Goal: Transaction & Acquisition: Purchase product/service

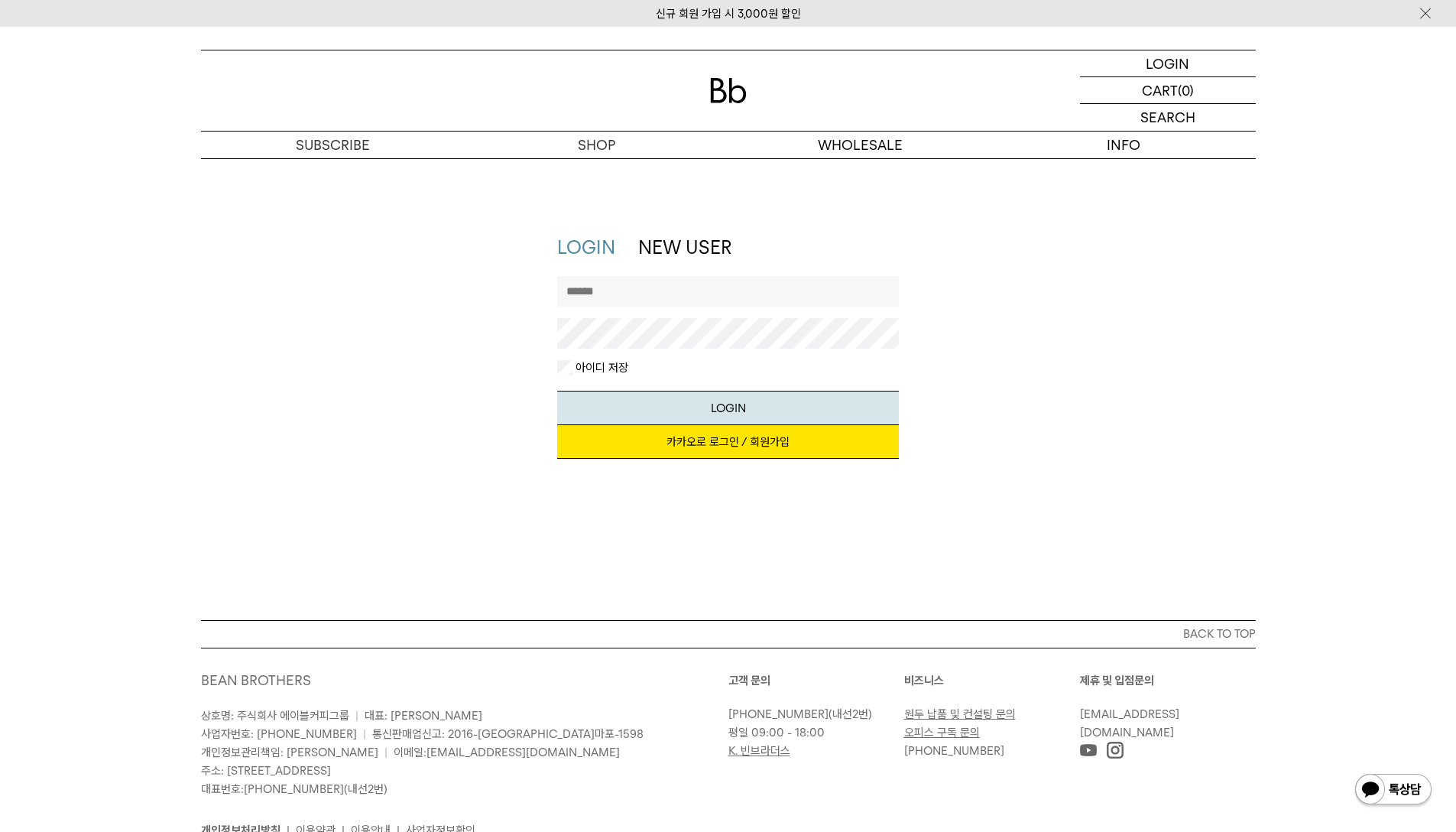
click at [639, 295] on input "text" at bounding box center [728, 290] width 341 height 30
type input "********"
click at [557, 391] on button "LOGIN" at bounding box center [728, 408] width 341 height 35
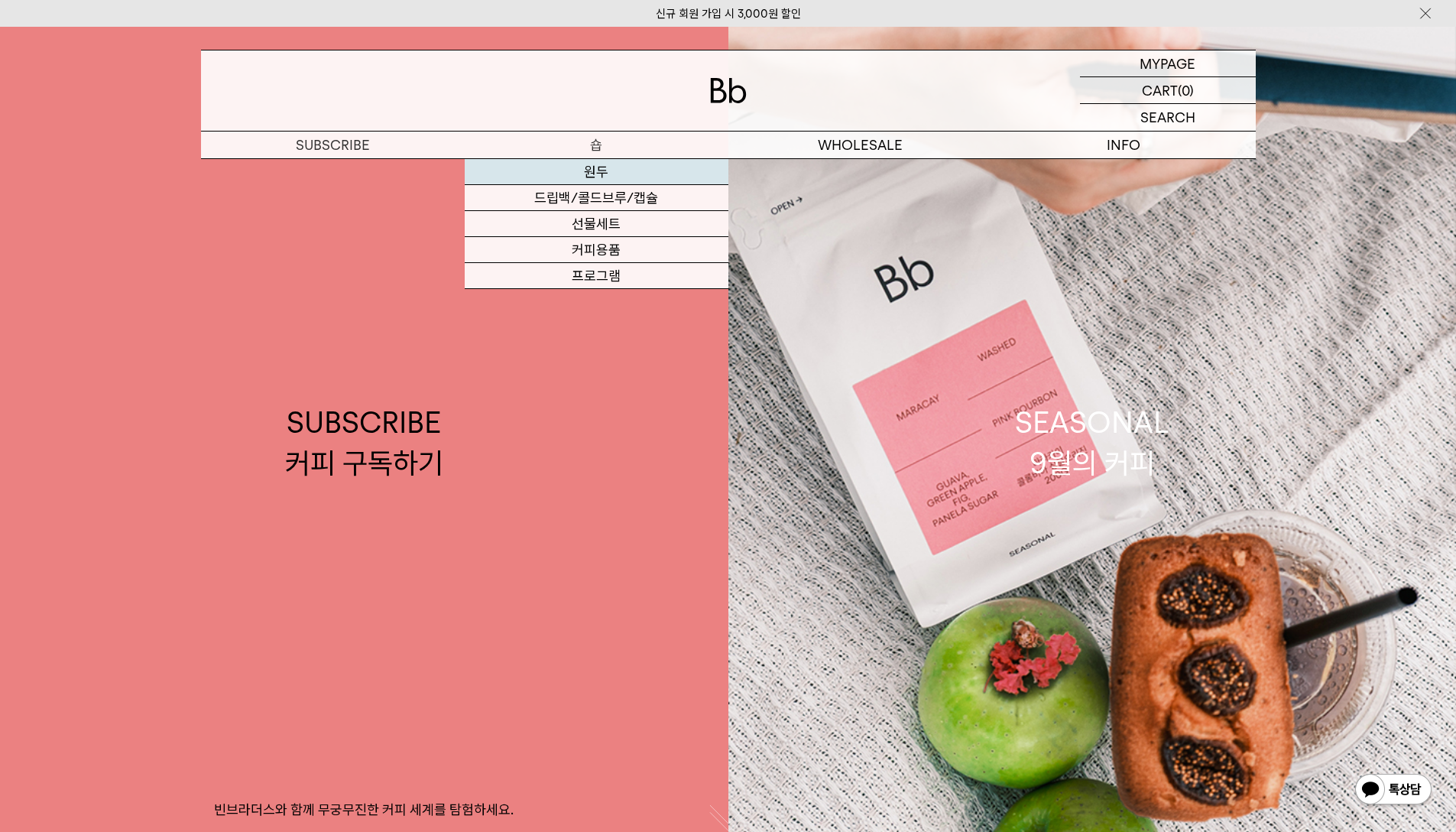
click at [669, 170] on link "원두" at bounding box center [596, 172] width 264 height 26
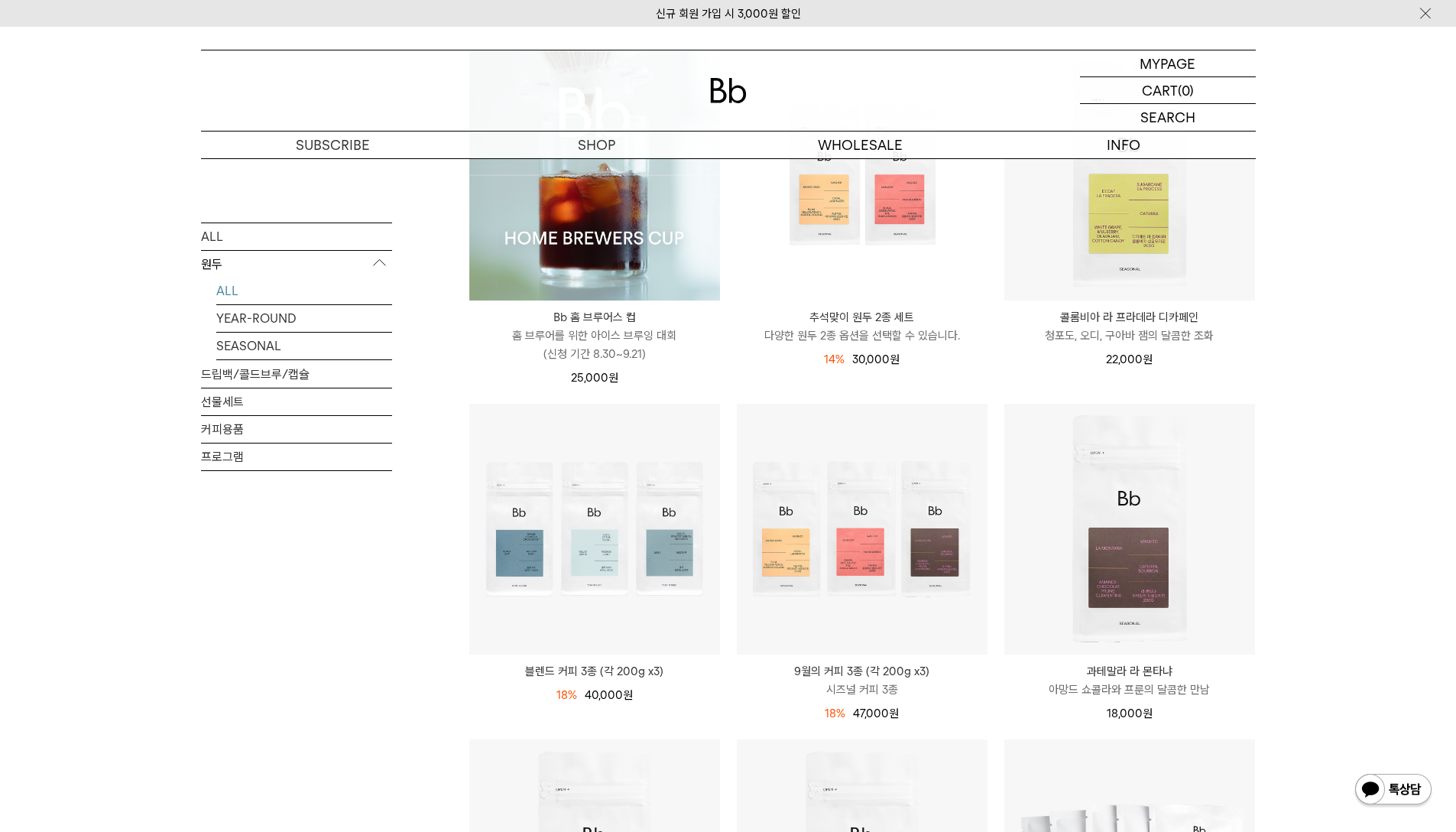
scroll to position [229, 0]
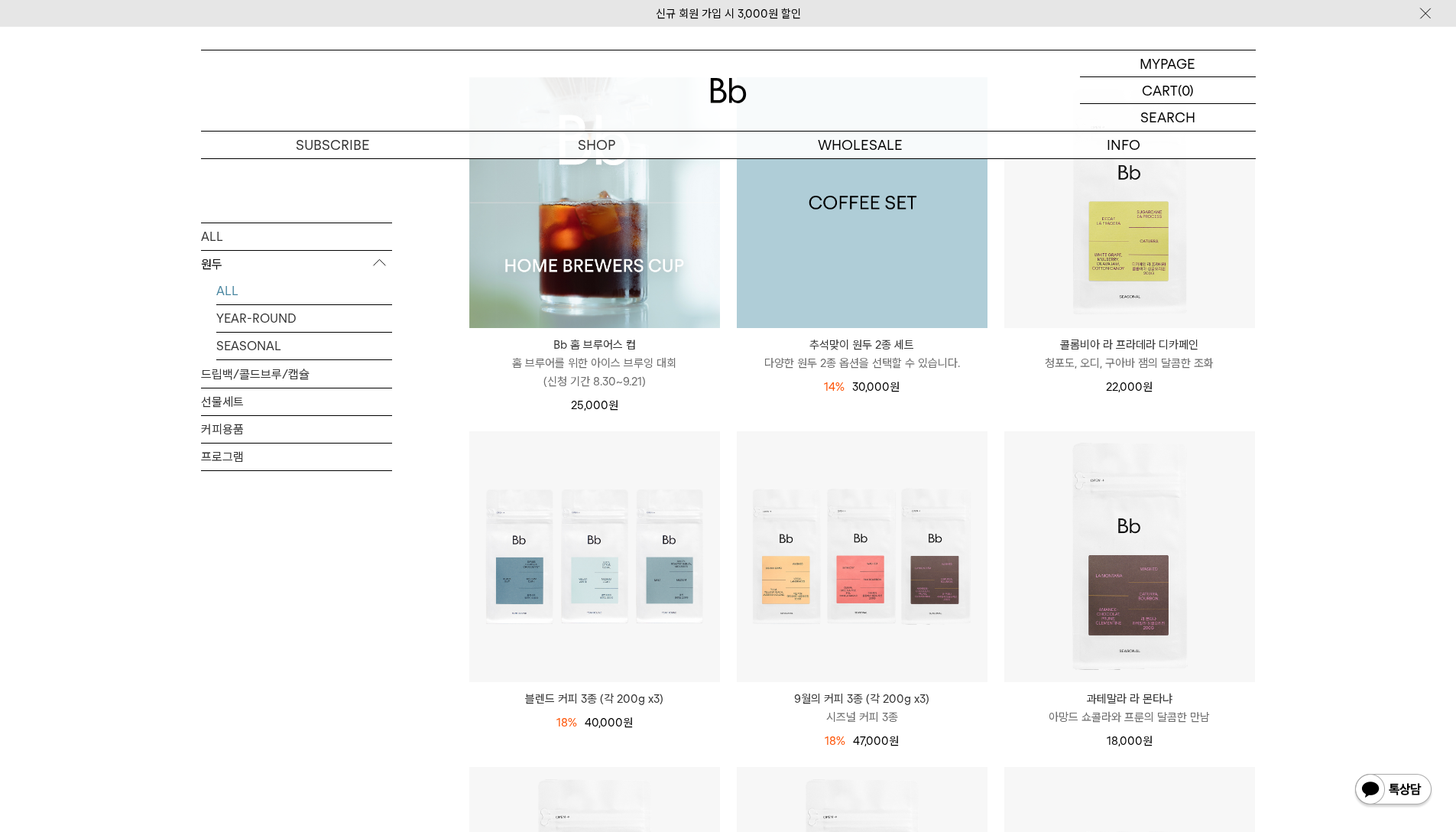
click at [844, 269] on img at bounding box center [862, 202] width 251 height 251
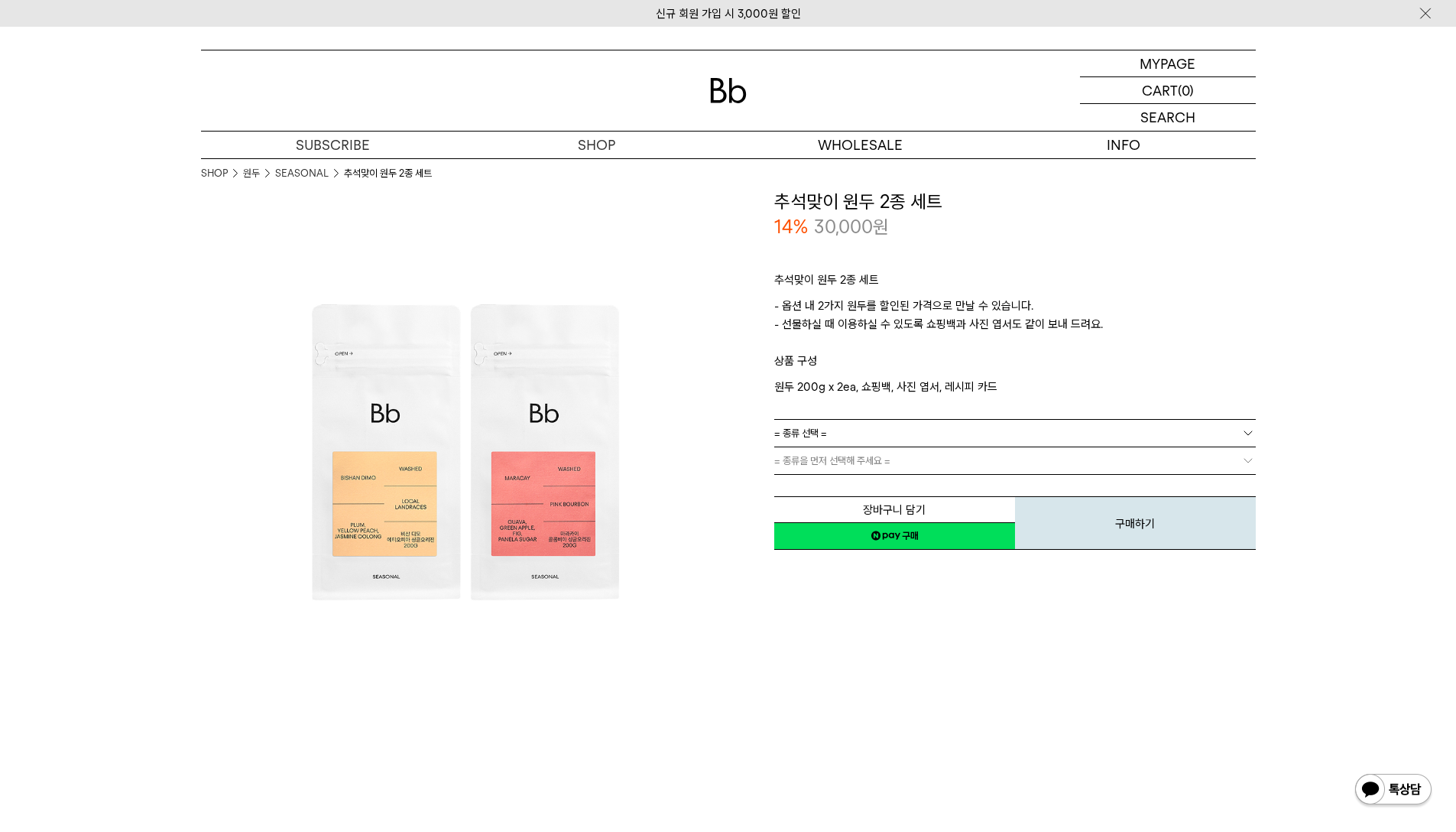
click at [1037, 428] on link "= 종류 선택 =" at bounding box center [1014, 433] width 481 height 27
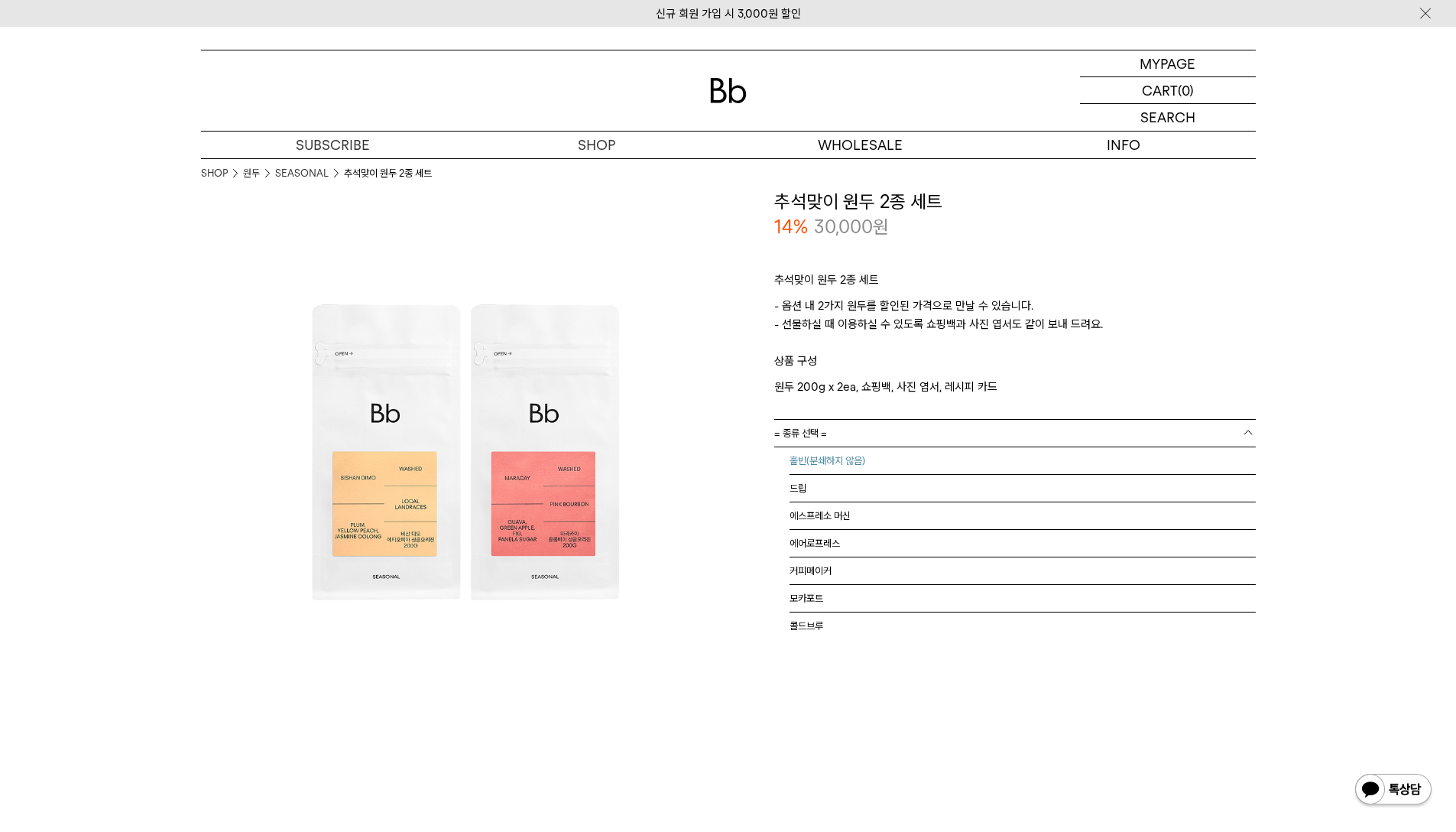
click at [1021, 459] on li "홀빈(분쇄하지 않음)" at bounding box center [1023, 461] width 467 height 28
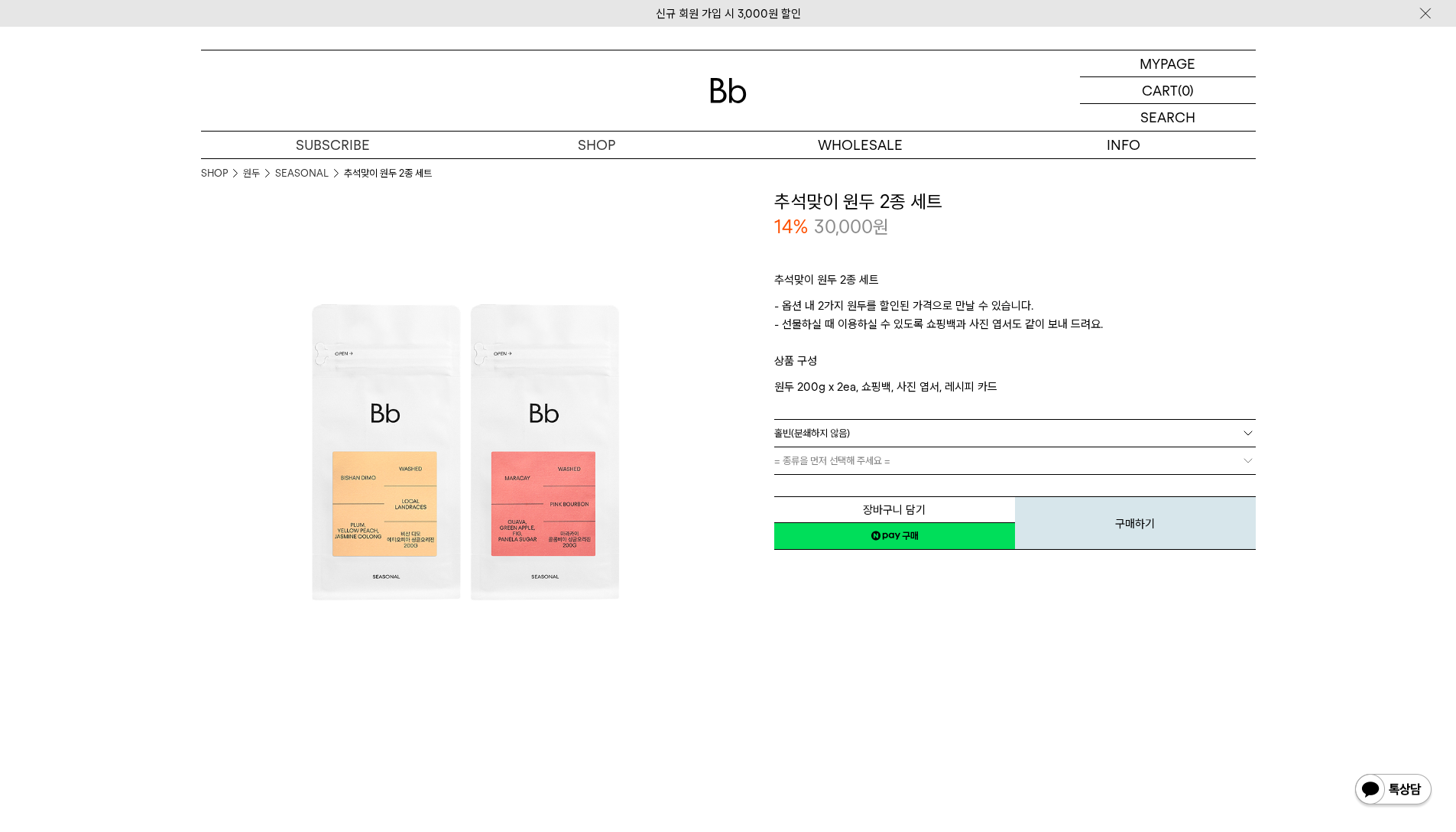
click at [995, 459] on link "= 종류을 먼저 선택해 주세요 =" at bounding box center [1014, 460] width 481 height 27
click at [995, 459] on link "= 분쇄도 선택 =" at bounding box center [1014, 460] width 481 height 27
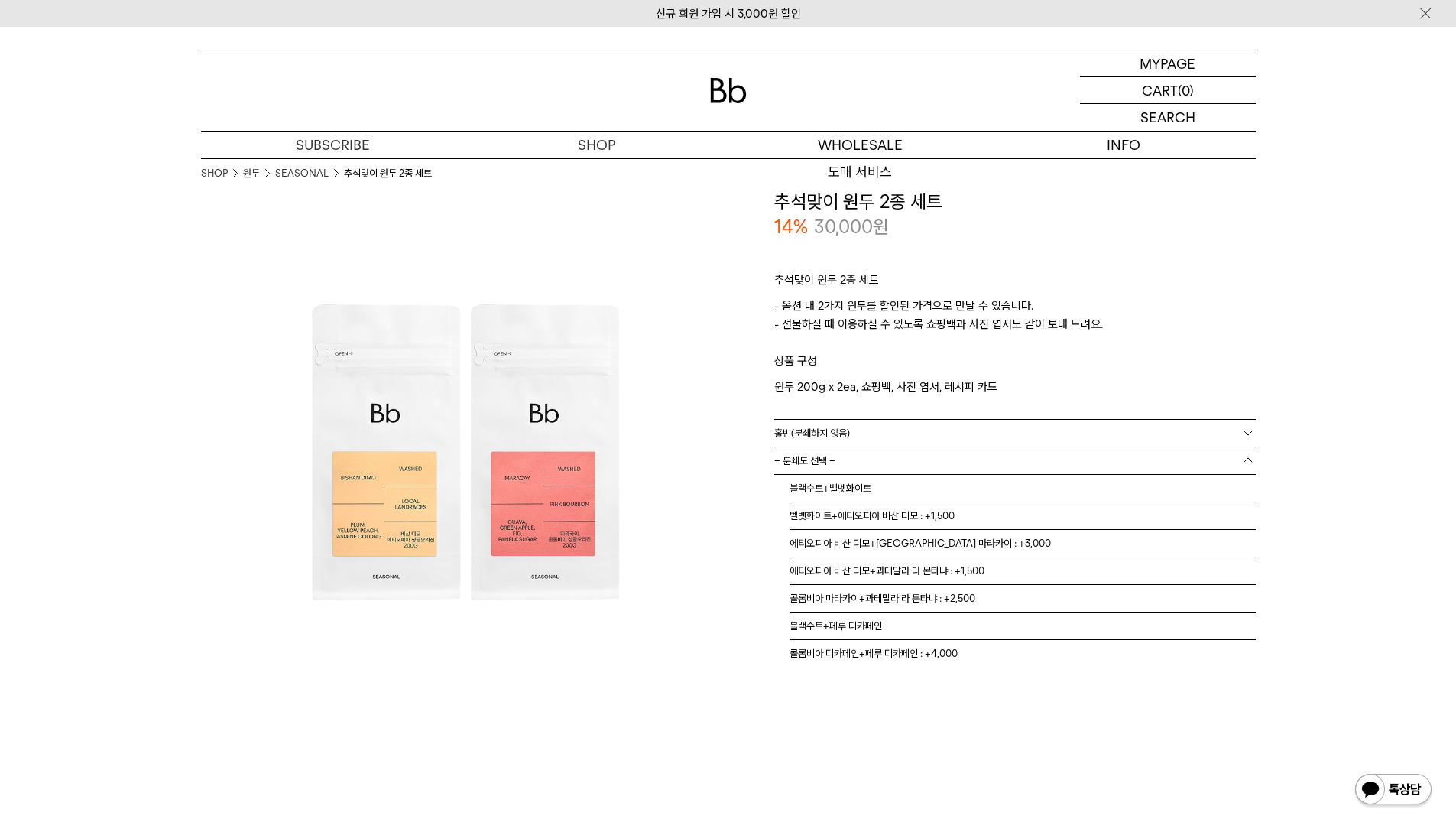
click at [741, 100] on img at bounding box center [728, 90] width 36 height 25
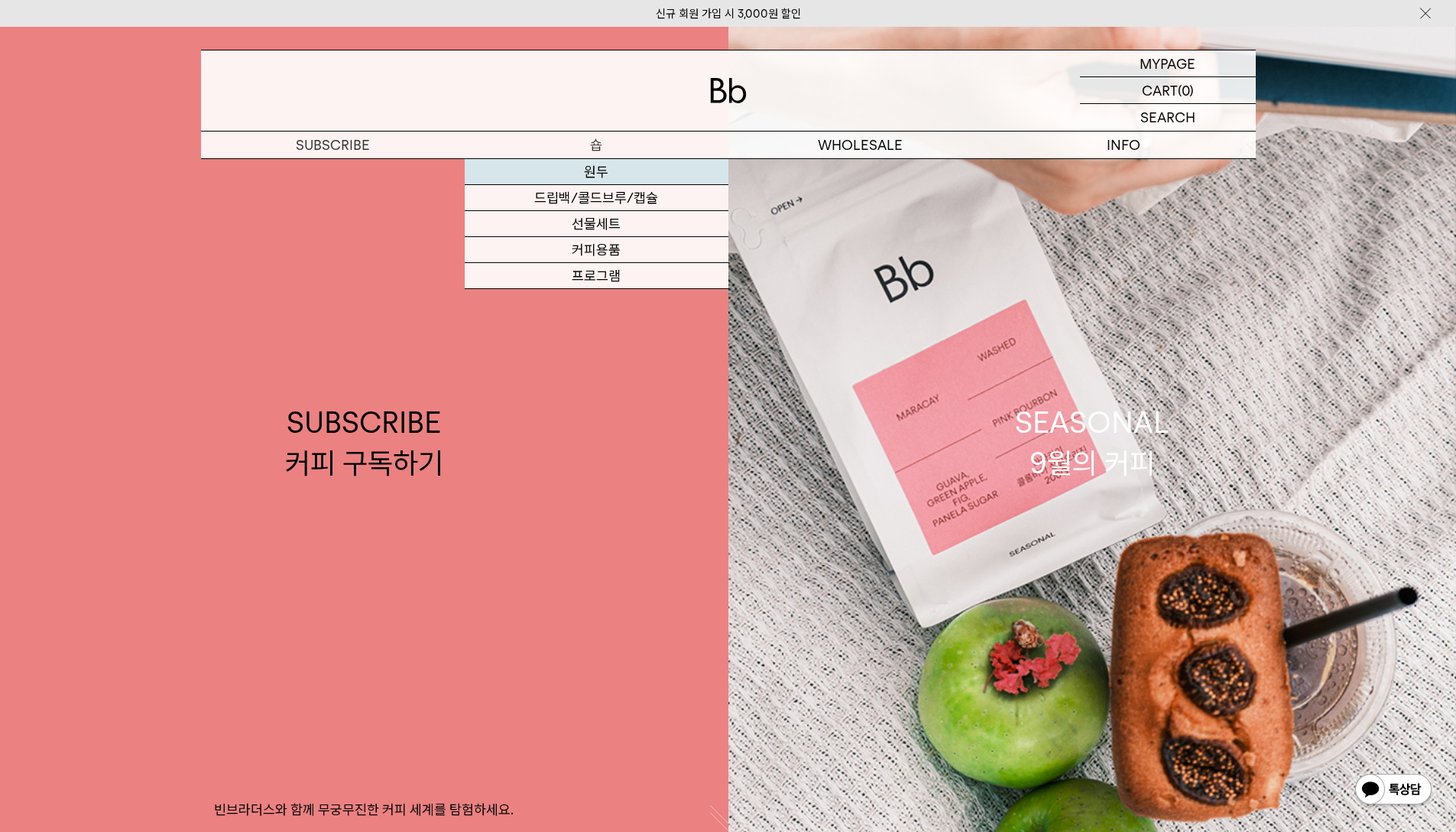
click at [595, 169] on link "원두" at bounding box center [596, 172] width 264 height 26
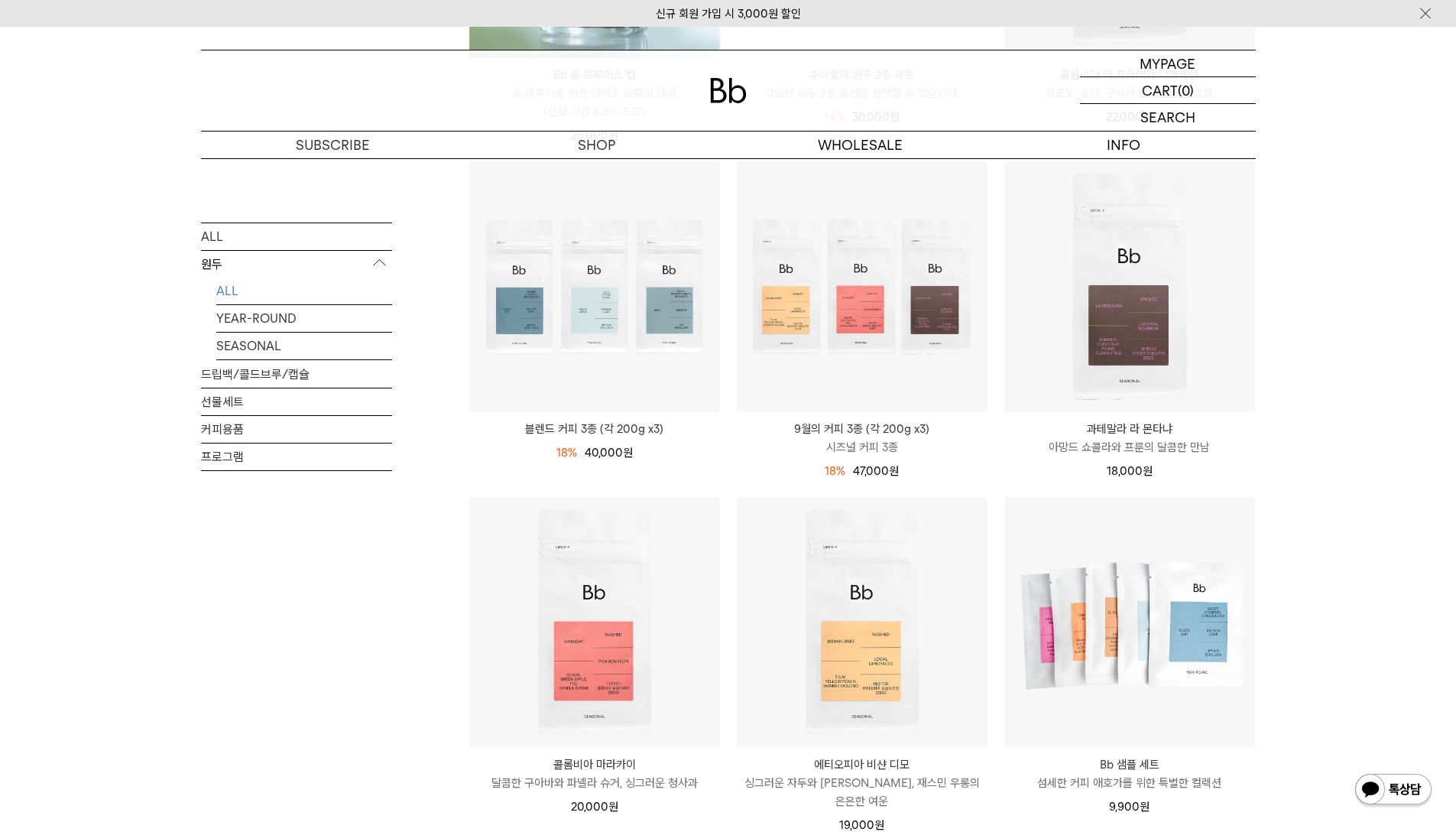
scroll to position [535, 0]
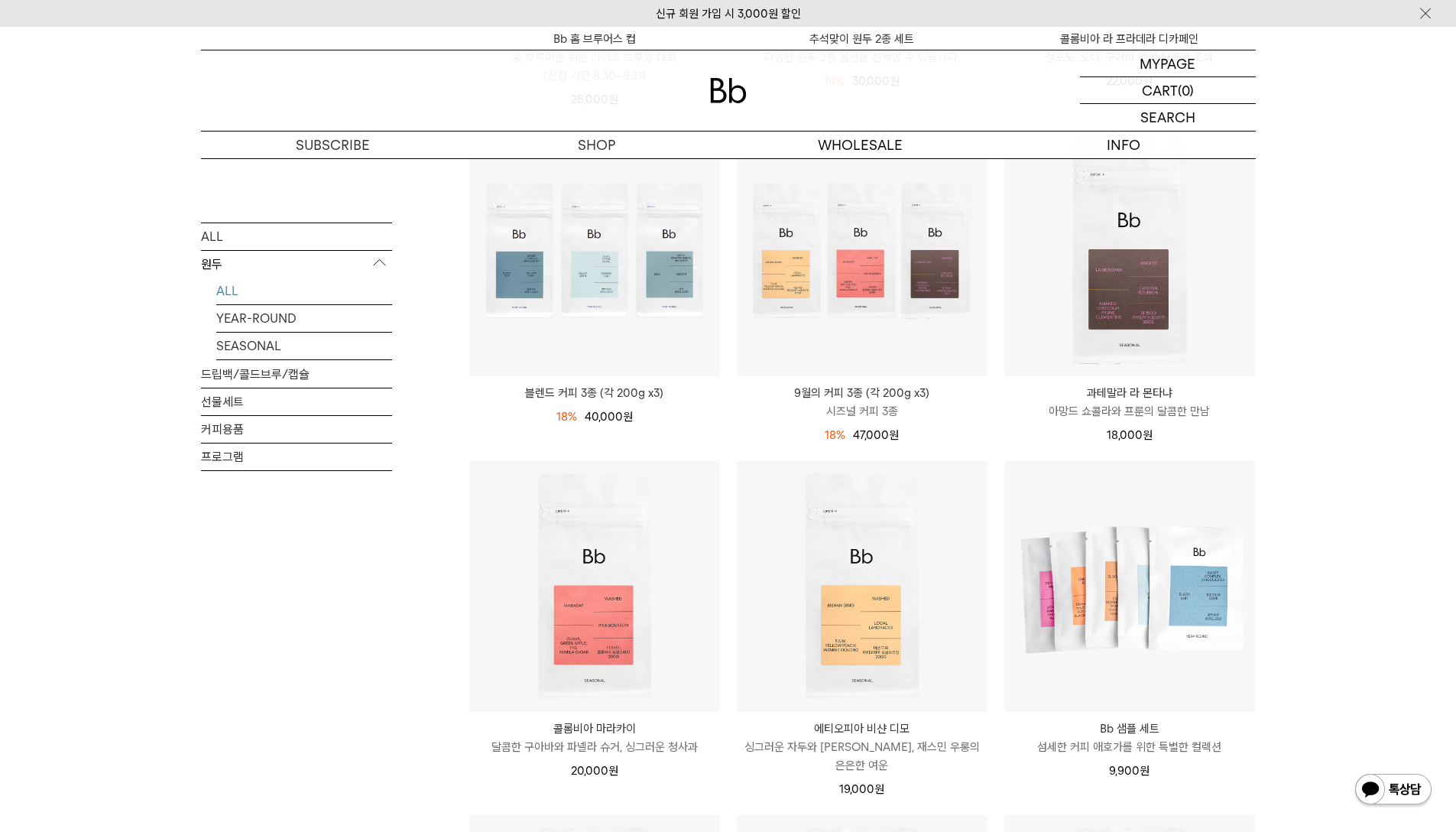
click at [1402, 416] on div "SHOP 원두 ALL 원두 ALL YEAR-ROUND SEASONAL 드립백/콜드브루/캡슐 선물세트 커피용품 프로그램 원두 [PERSON_NA…" at bounding box center [728, 631] width 1456 height 2015
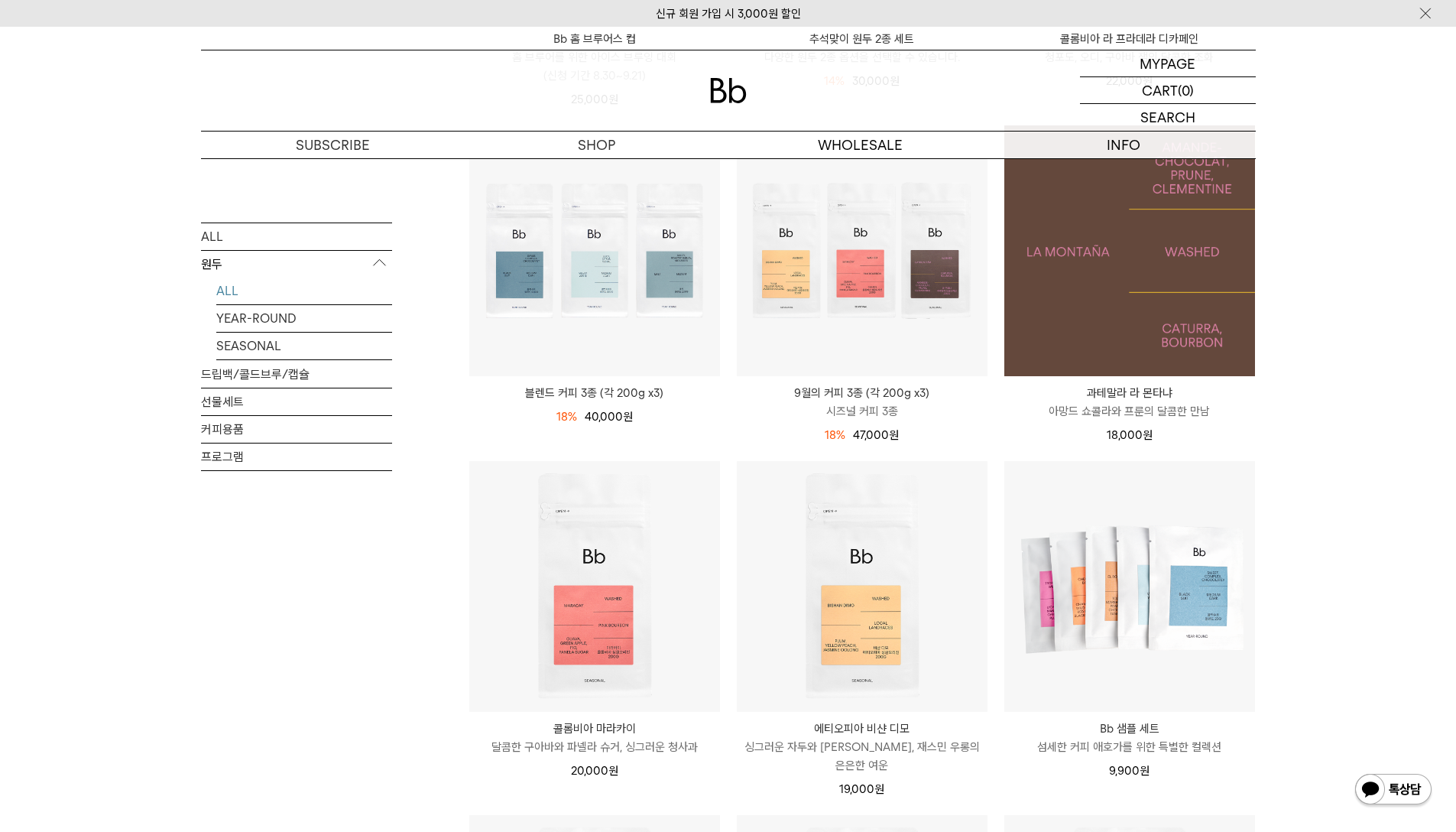
click at [1135, 328] on img at bounding box center [1130, 251] width 251 height 251
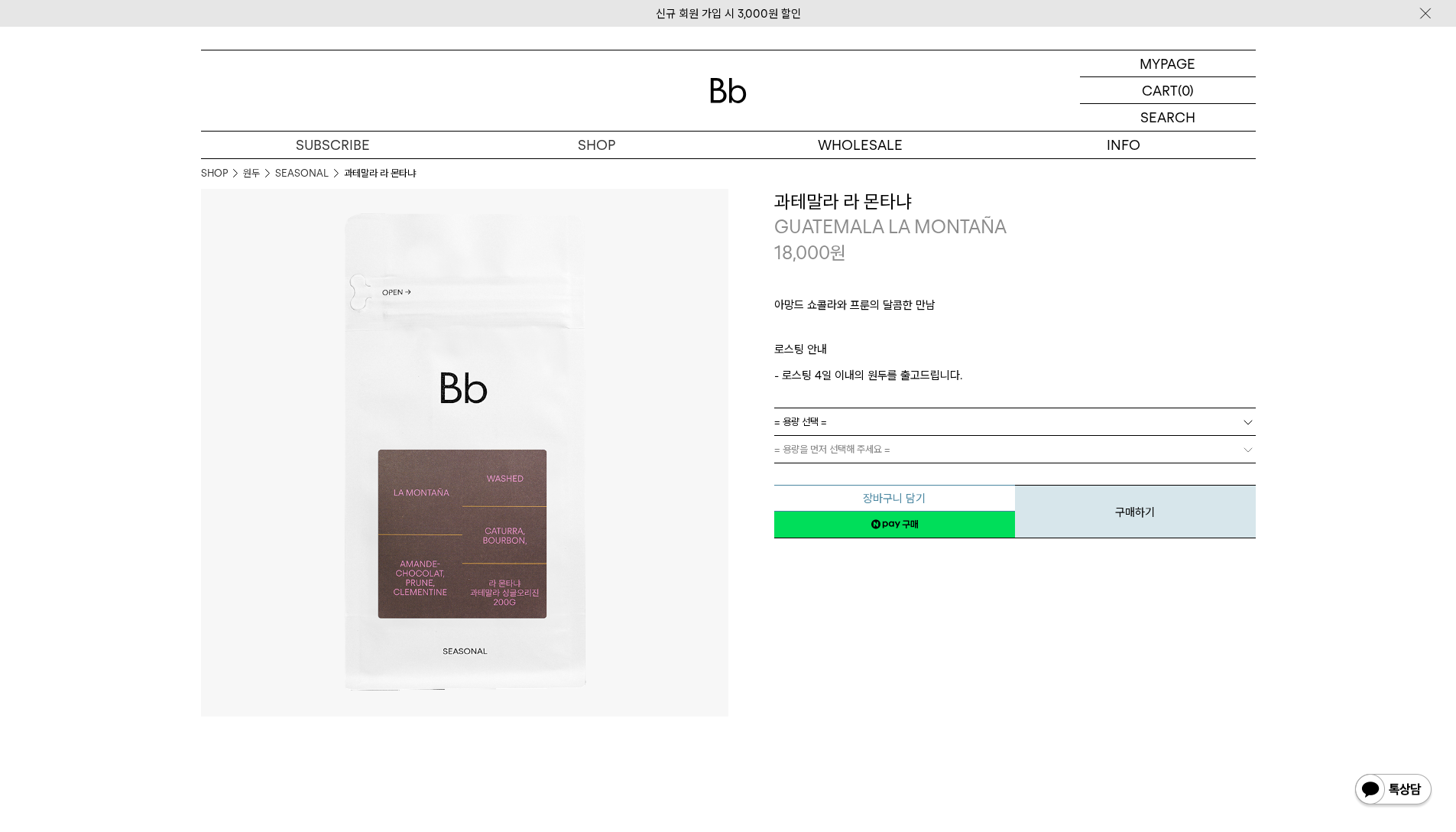
click at [960, 506] on button "장바구니 담기" at bounding box center [894, 498] width 241 height 27
click at [944, 429] on link "= 용량 선택 =" at bounding box center [1014, 421] width 481 height 27
click at [932, 450] on li "200g" at bounding box center [1023, 449] width 467 height 28
click at [942, 494] on button "장바구니 담기" at bounding box center [894, 498] width 241 height 27
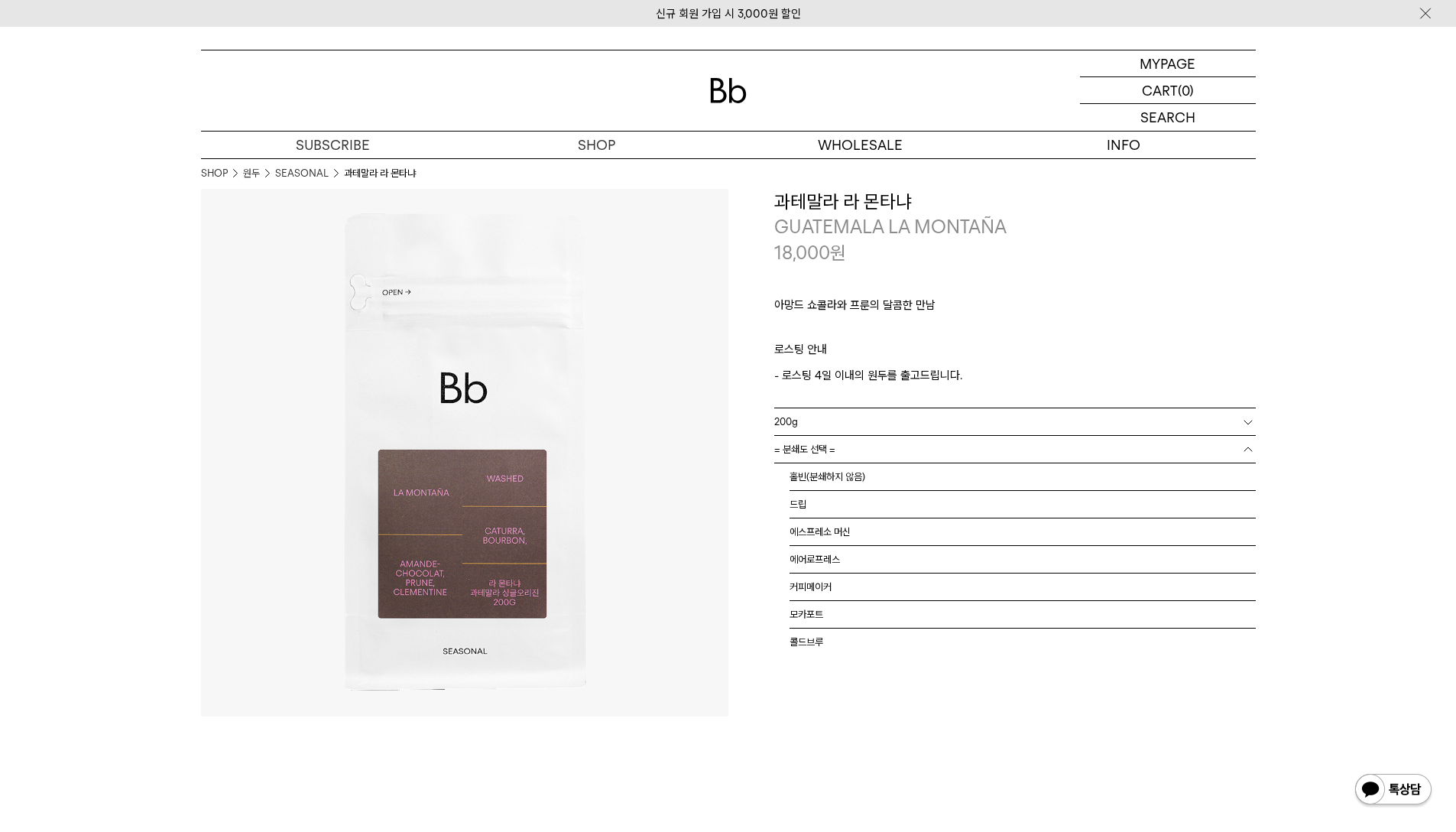
click at [838, 457] on link "= 분쇄도 선택 =" at bounding box center [1014, 448] width 481 height 27
click at [836, 480] on li "홀빈(분쇄하지 않음)" at bounding box center [1023, 477] width 467 height 28
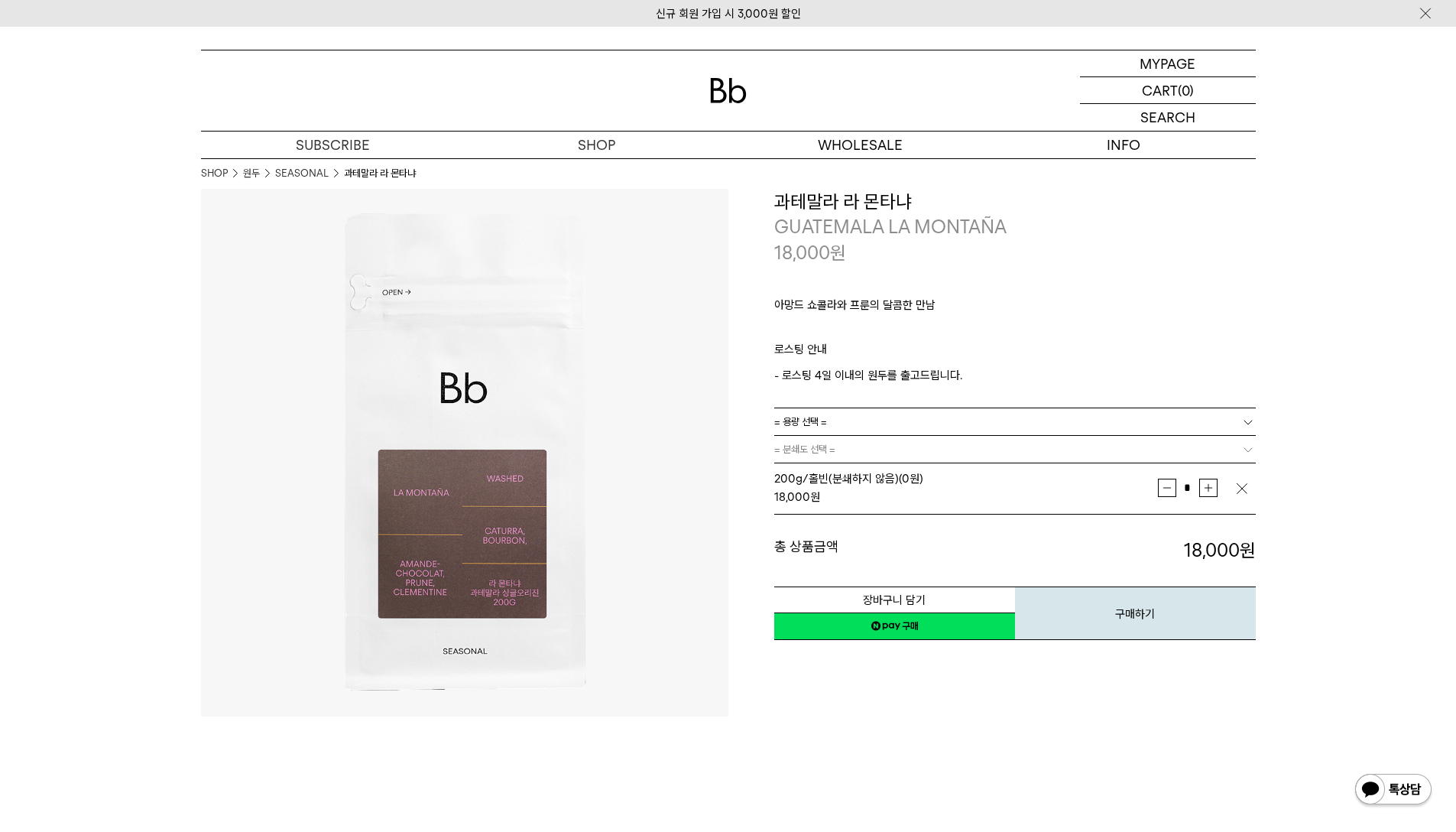
click at [903, 500] on div "18,000 원" at bounding box center [966, 496] width 384 height 18
click at [927, 593] on button "장바구니 담기" at bounding box center [894, 600] width 241 height 27
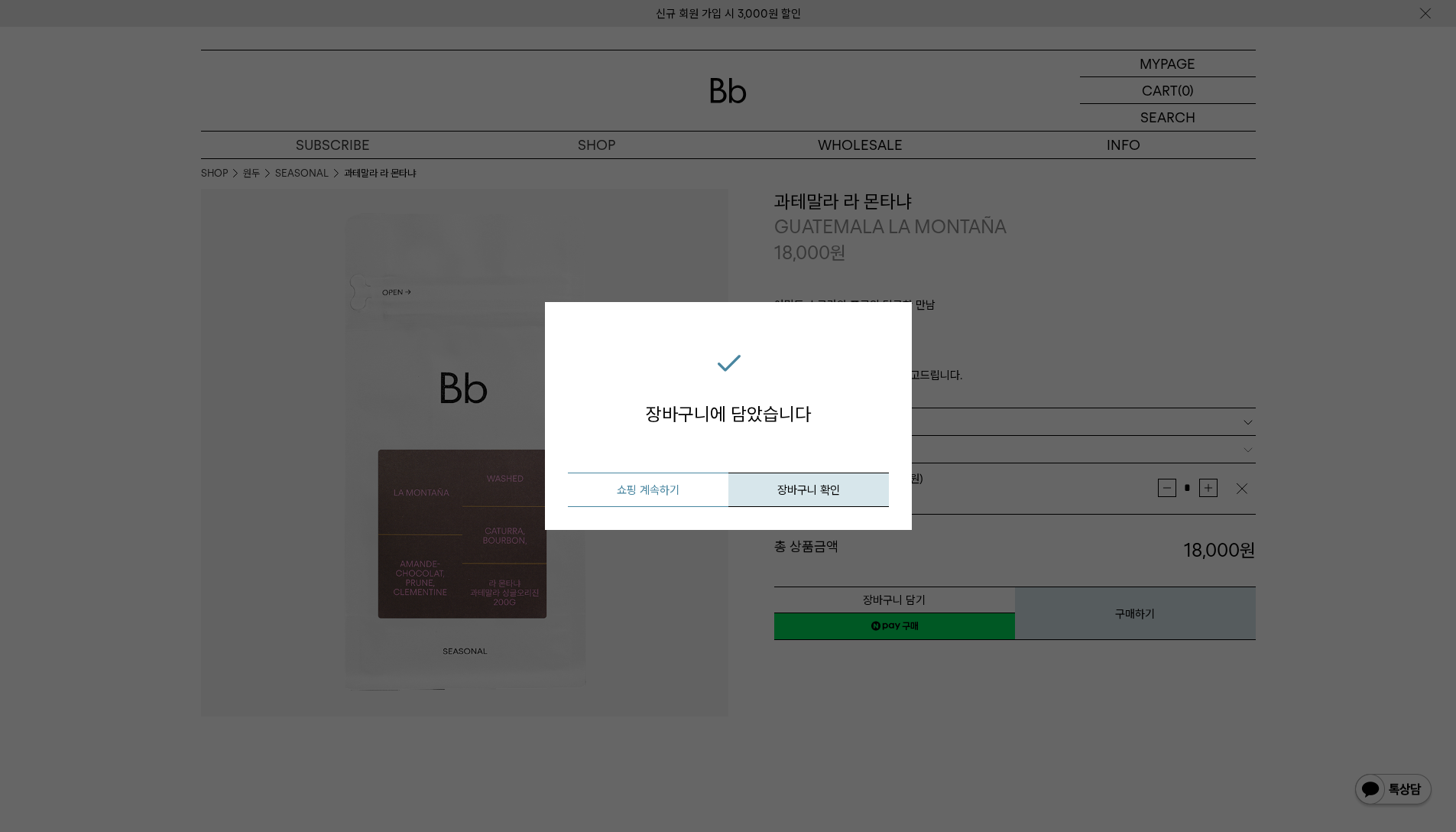
click at [656, 496] on button "쇼핑 계속하기" at bounding box center [648, 490] width 161 height 35
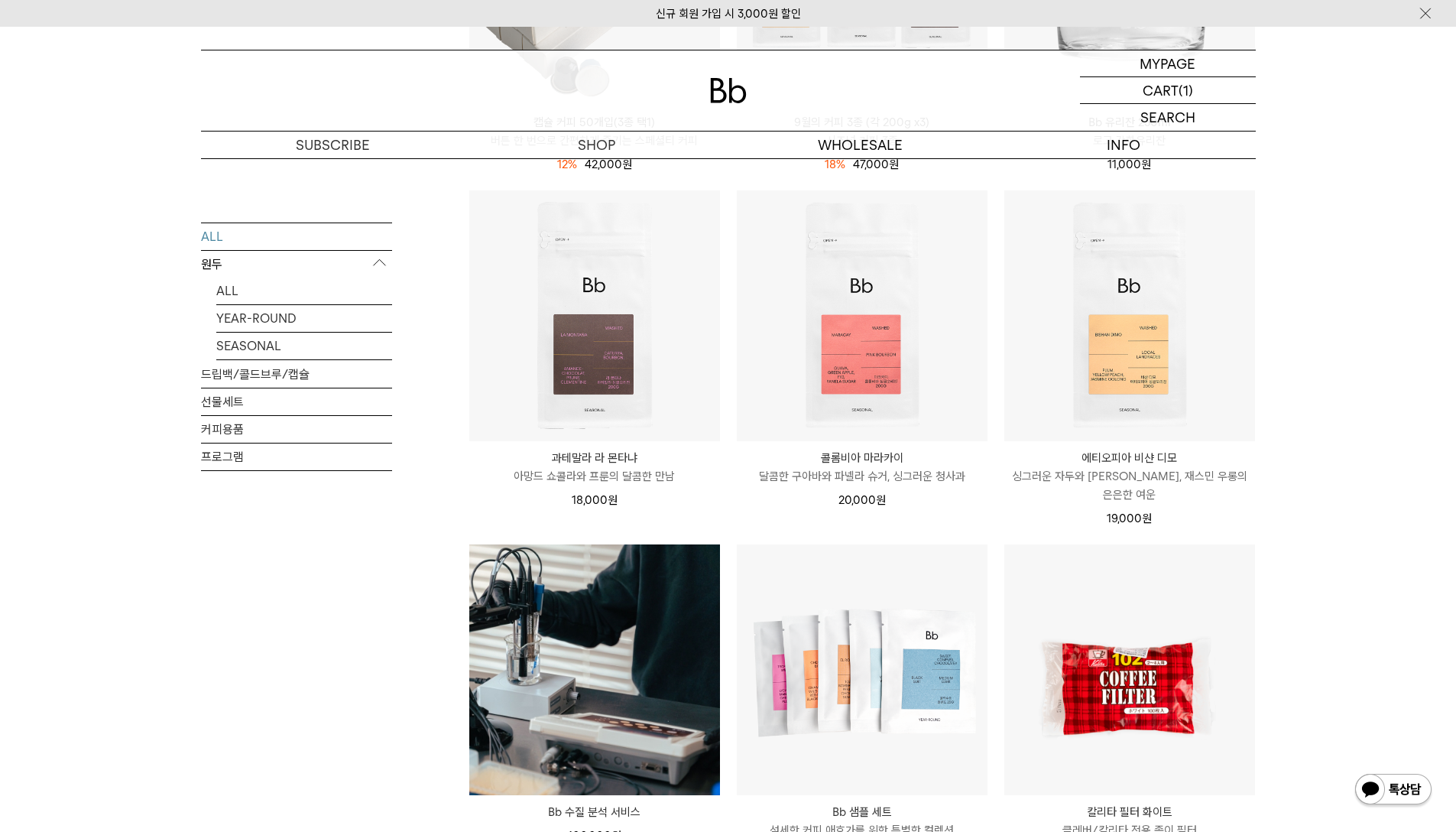
scroll to position [1223, 0]
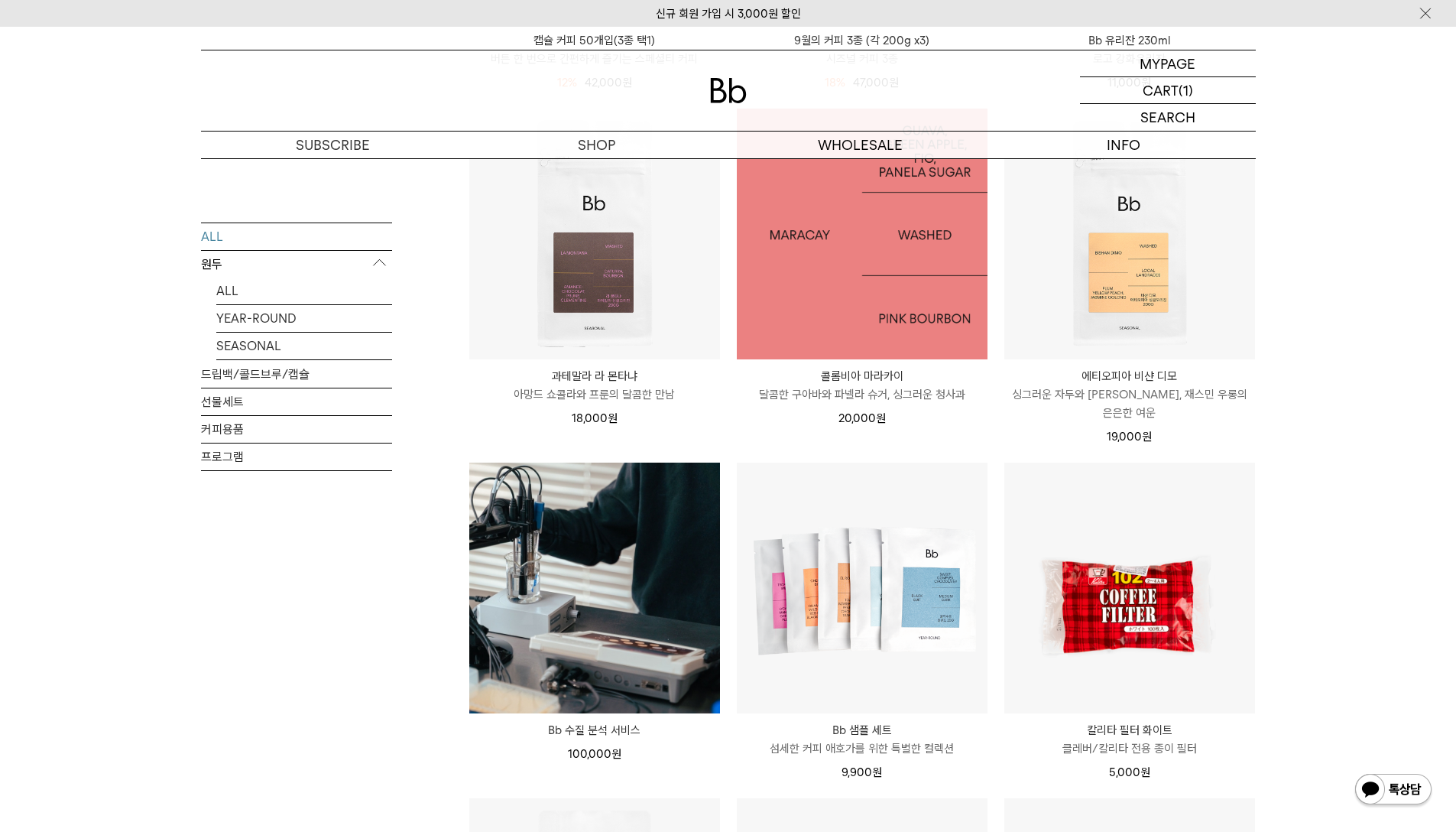
click at [897, 259] on img at bounding box center [862, 234] width 251 height 251
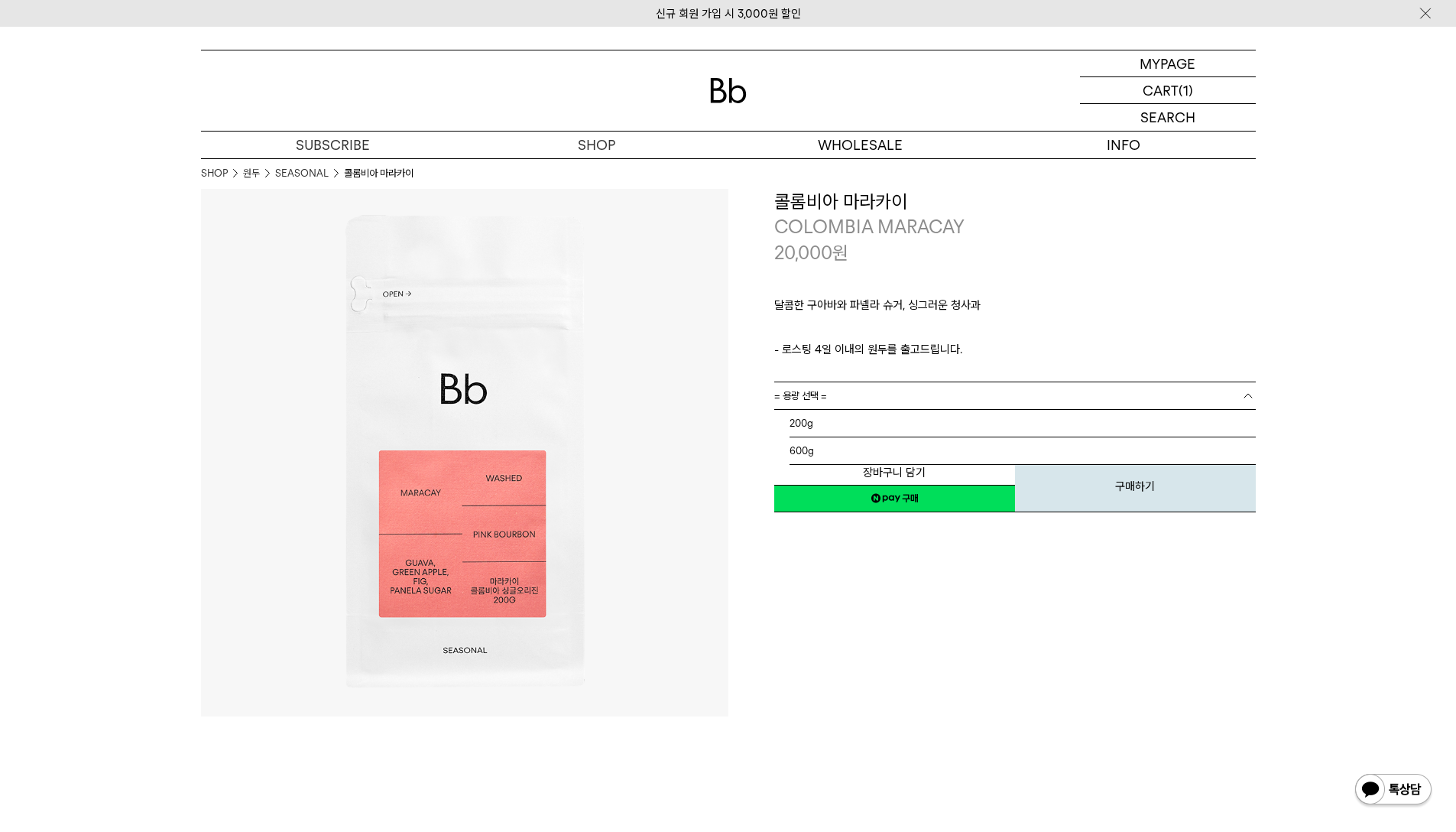
click at [866, 388] on link "= 용량 선택 =" at bounding box center [1014, 395] width 481 height 27
click at [830, 429] on li "200g" at bounding box center [1023, 423] width 467 height 28
click at [879, 429] on link "= 용량을 먼저 선택해 주세요 =" at bounding box center [1014, 422] width 481 height 27
click at [865, 432] on link "= 분쇄도 선택 =" at bounding box center [1014, 422] width 481 height 27
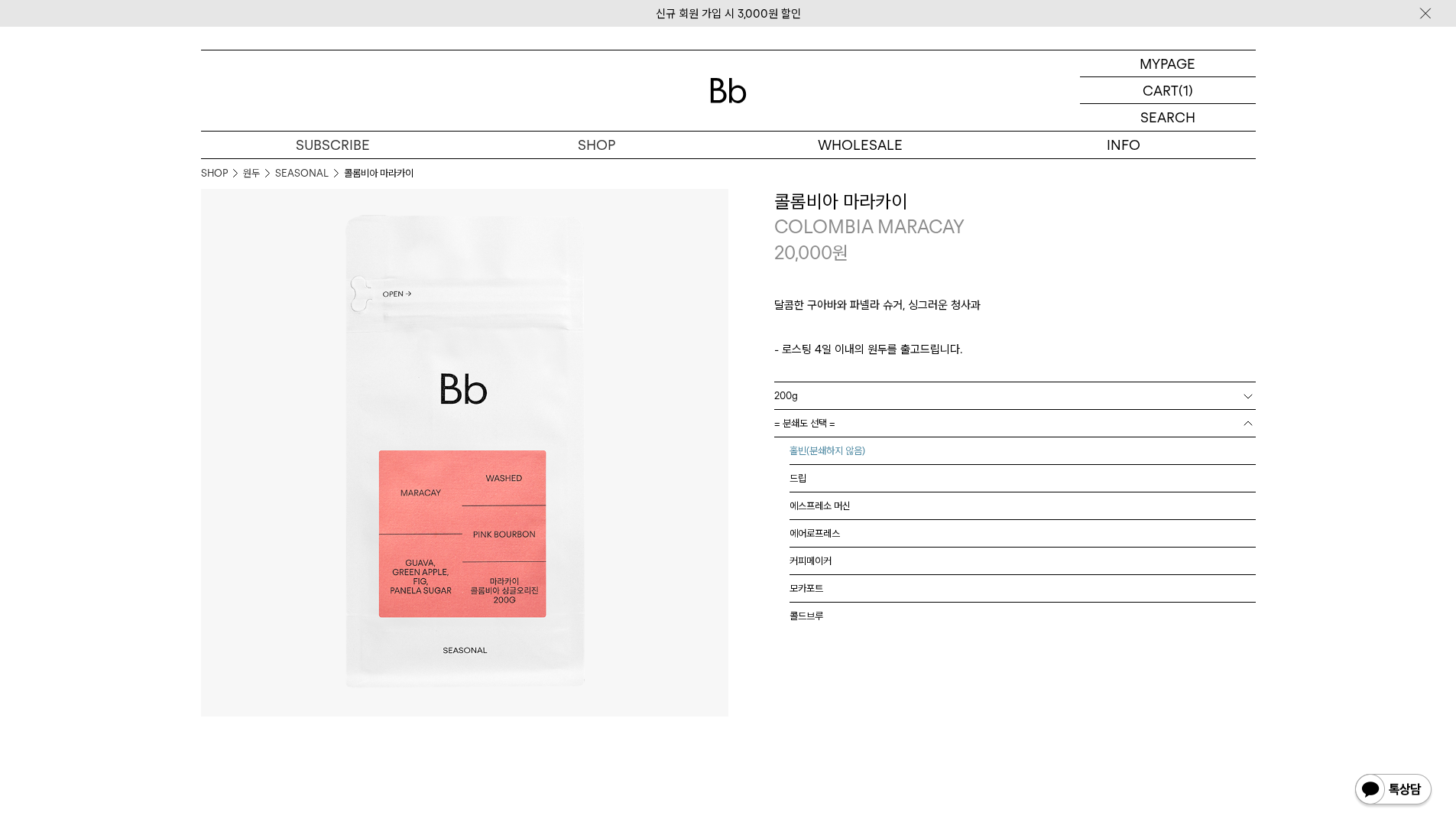
click at [846, 455] on li "홀빈(분쇄하지 않음)" at bounding box center [1023, 451] width 467 height 28
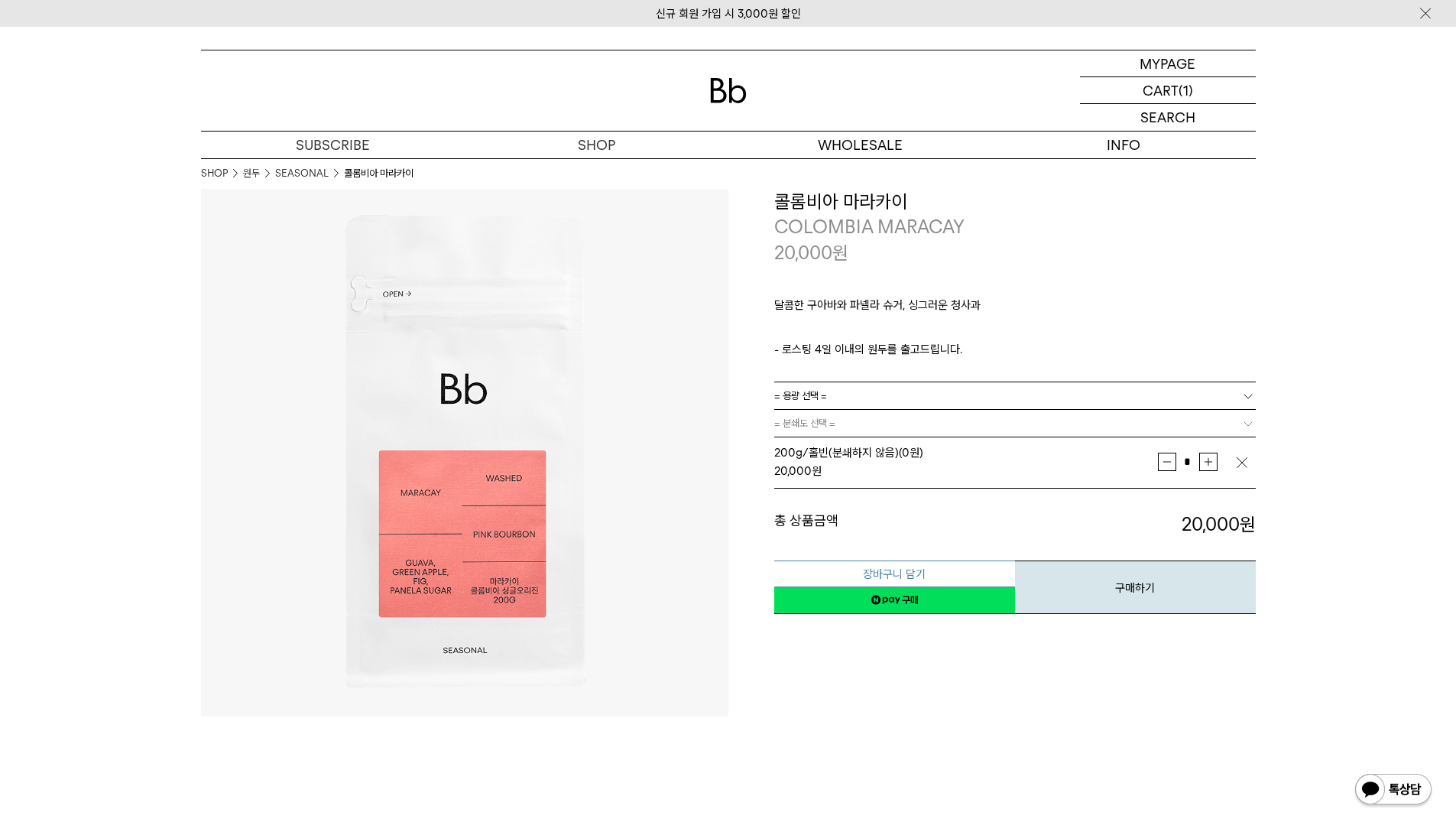
click at [946, 575] on button "장바구니 담기" at bounding box center [894, 574] width 241 height 27
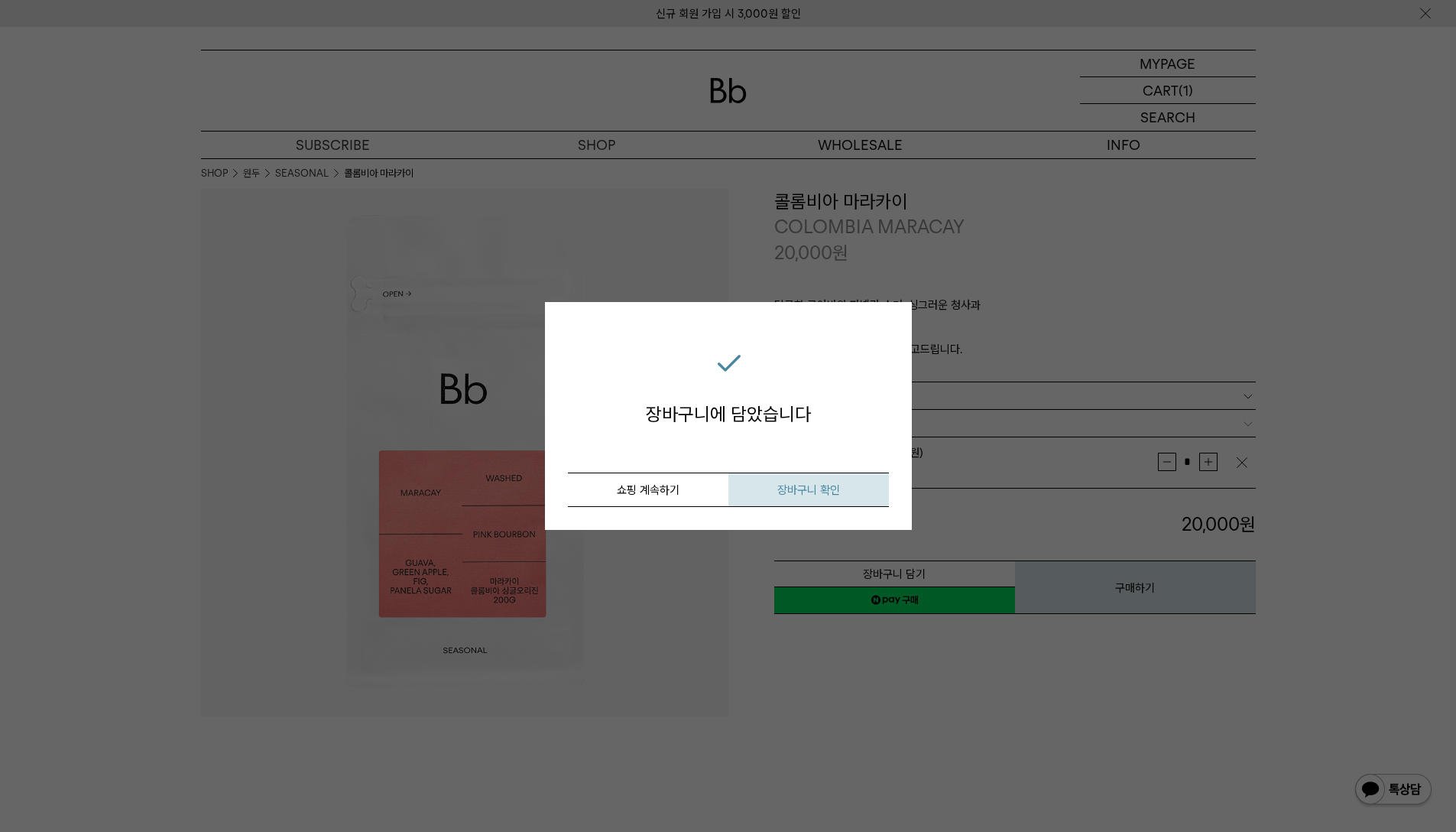
drag, startPoint x: 842, startPoint y: 491, endPoint x: 855, endPoint y: 492, distance: 13.0
click at [844, 490] on button "장바구니 확인" at bounding box center [809, 490] width 161 height 35
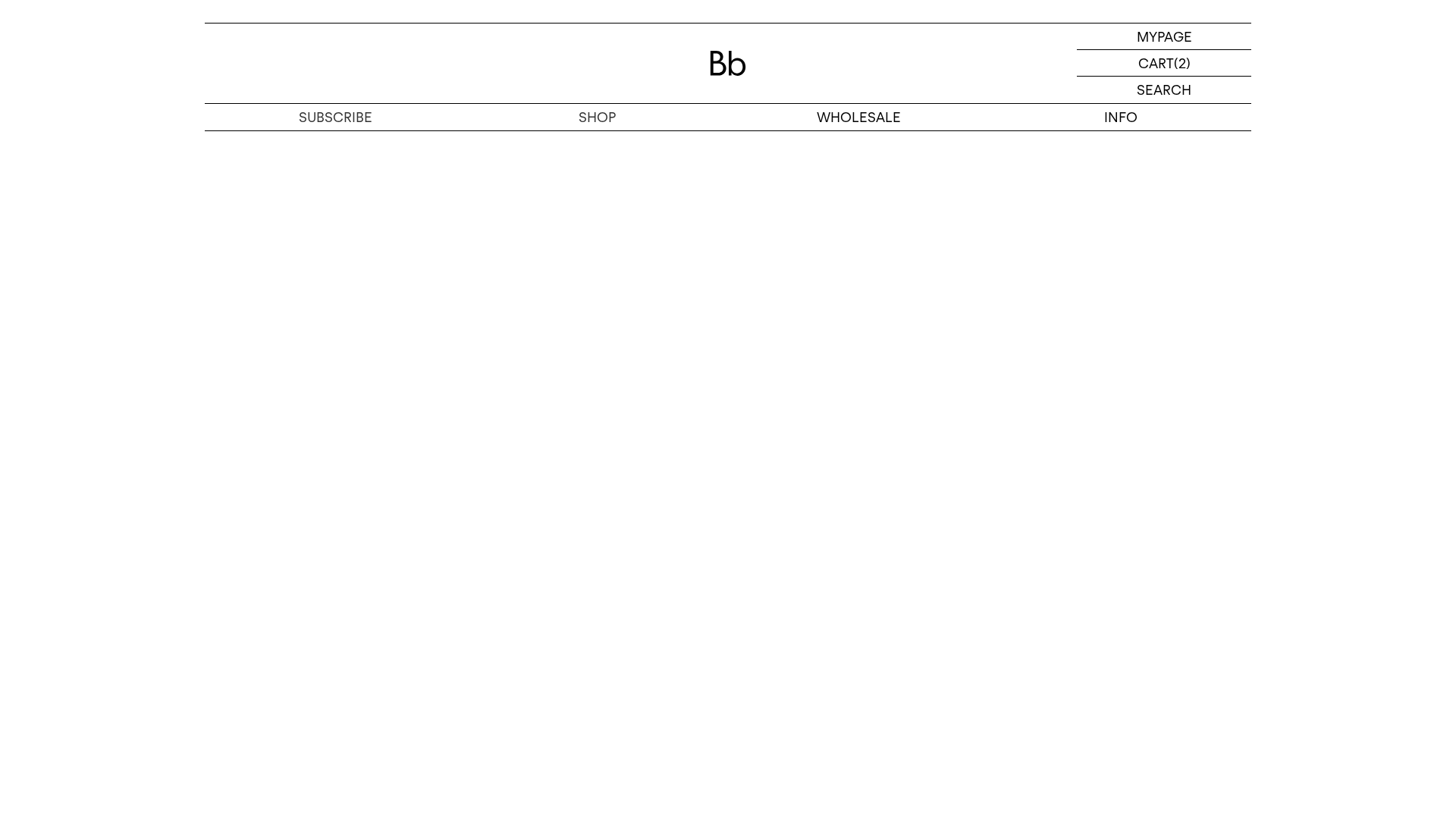
click at [730, 69] on img at bounding box center [728, 63] width 36 height 25
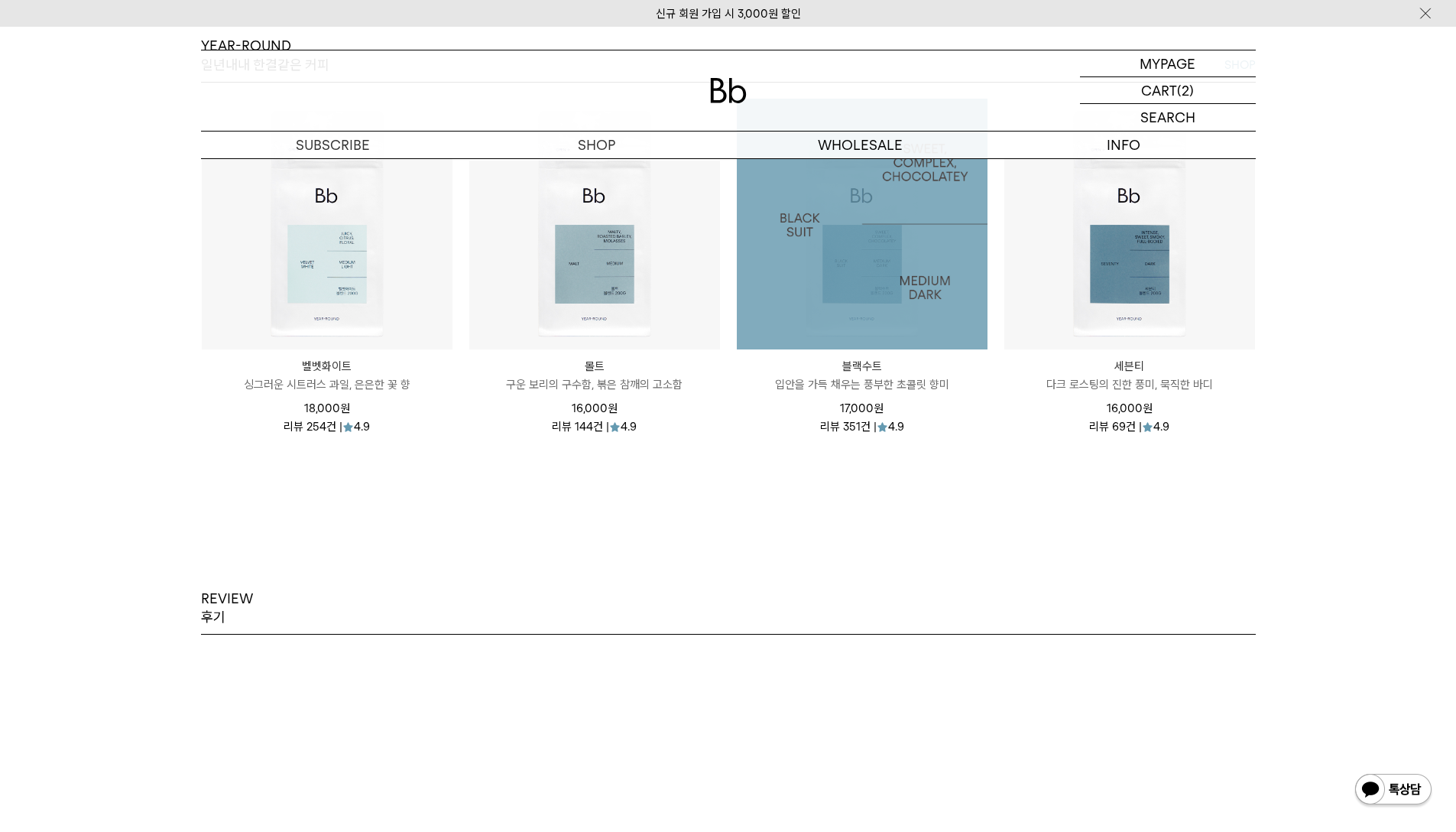
scroll to position [1911, 0]
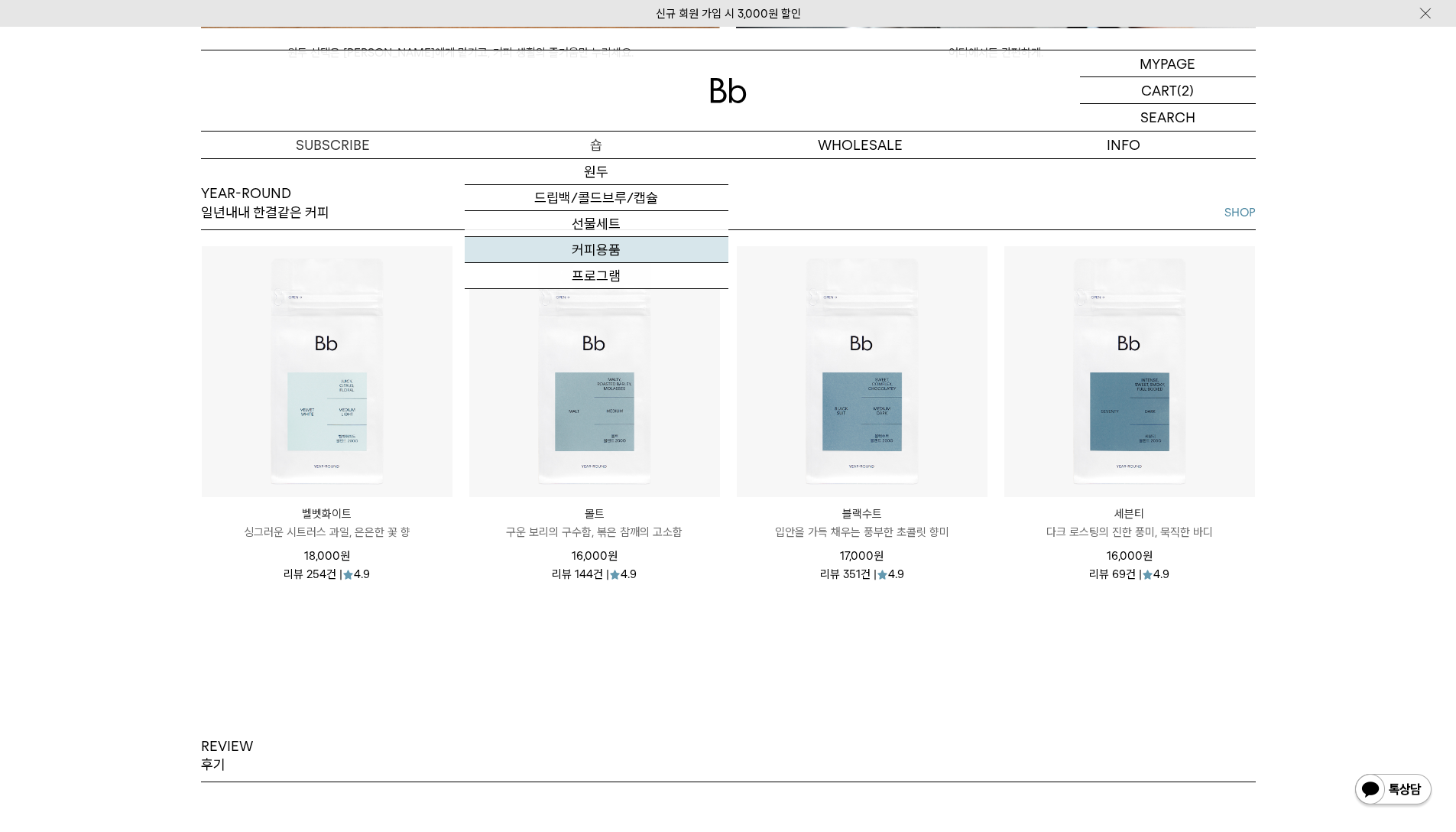
click at [617, 242] on link "커피용품" at bounding box center [596, 250] width 264 height 26
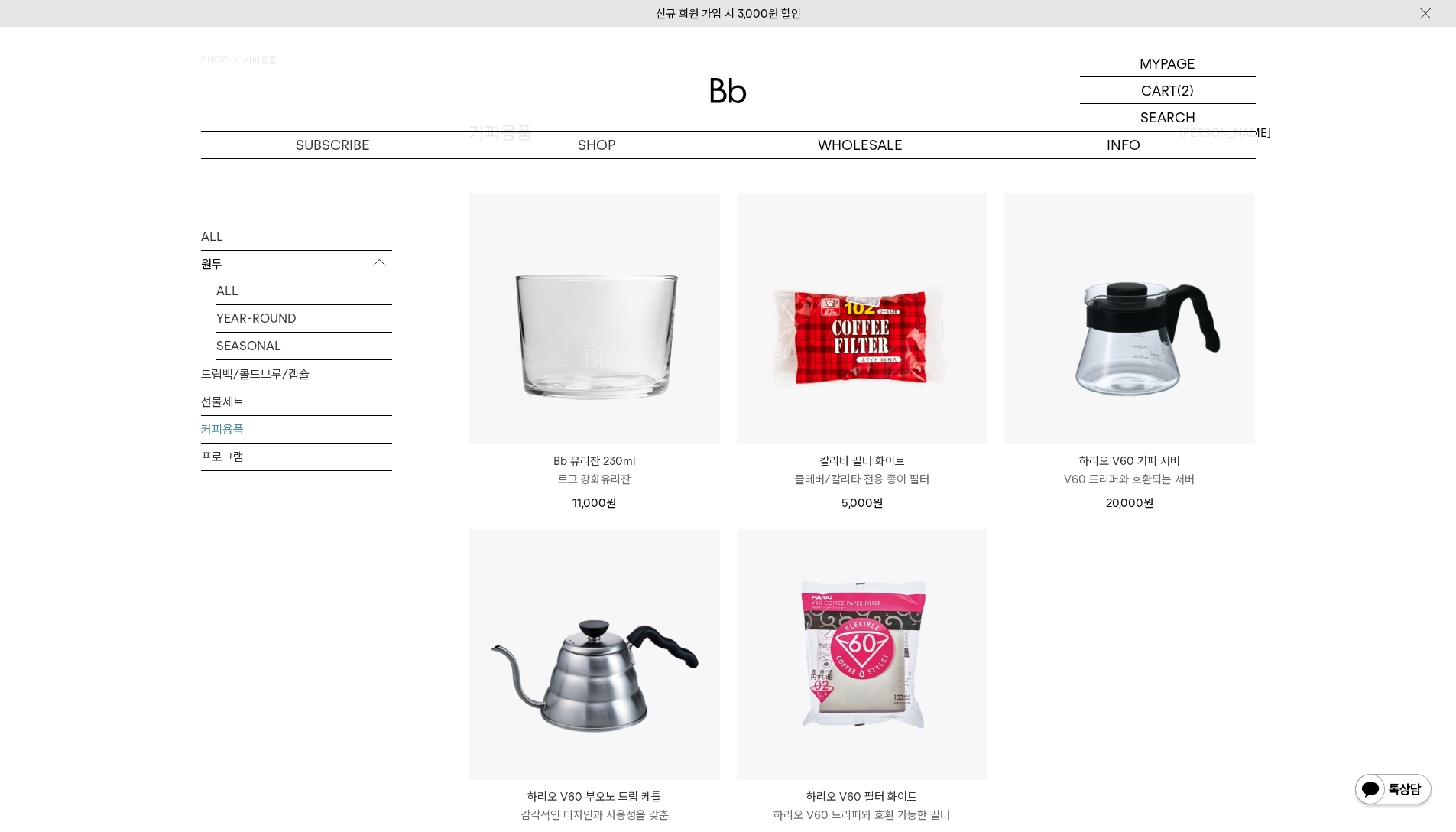
scroll to position [76, 0]
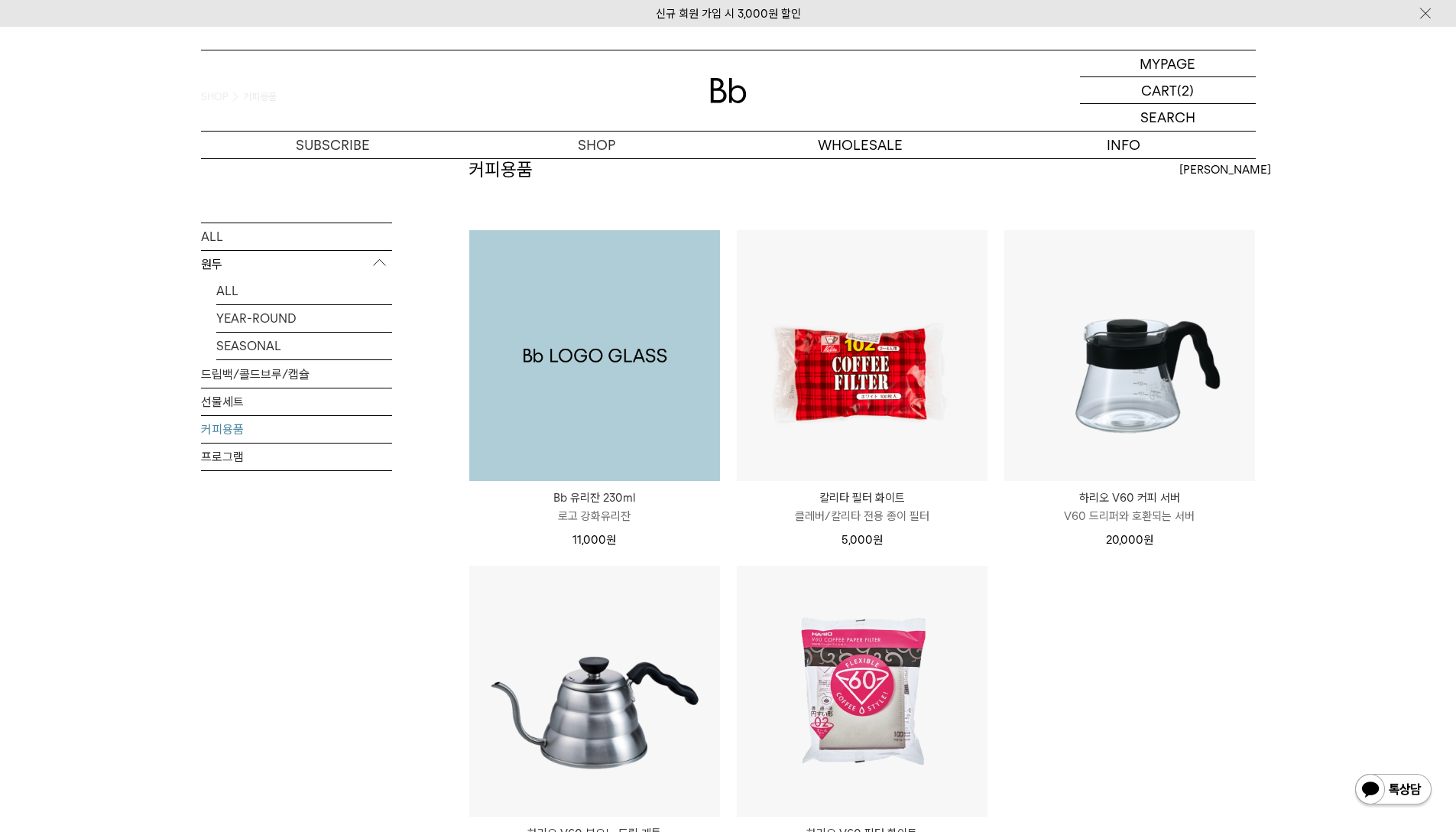
click at [641, 361] on img at bounding box center [594, 355] width 251 height 251
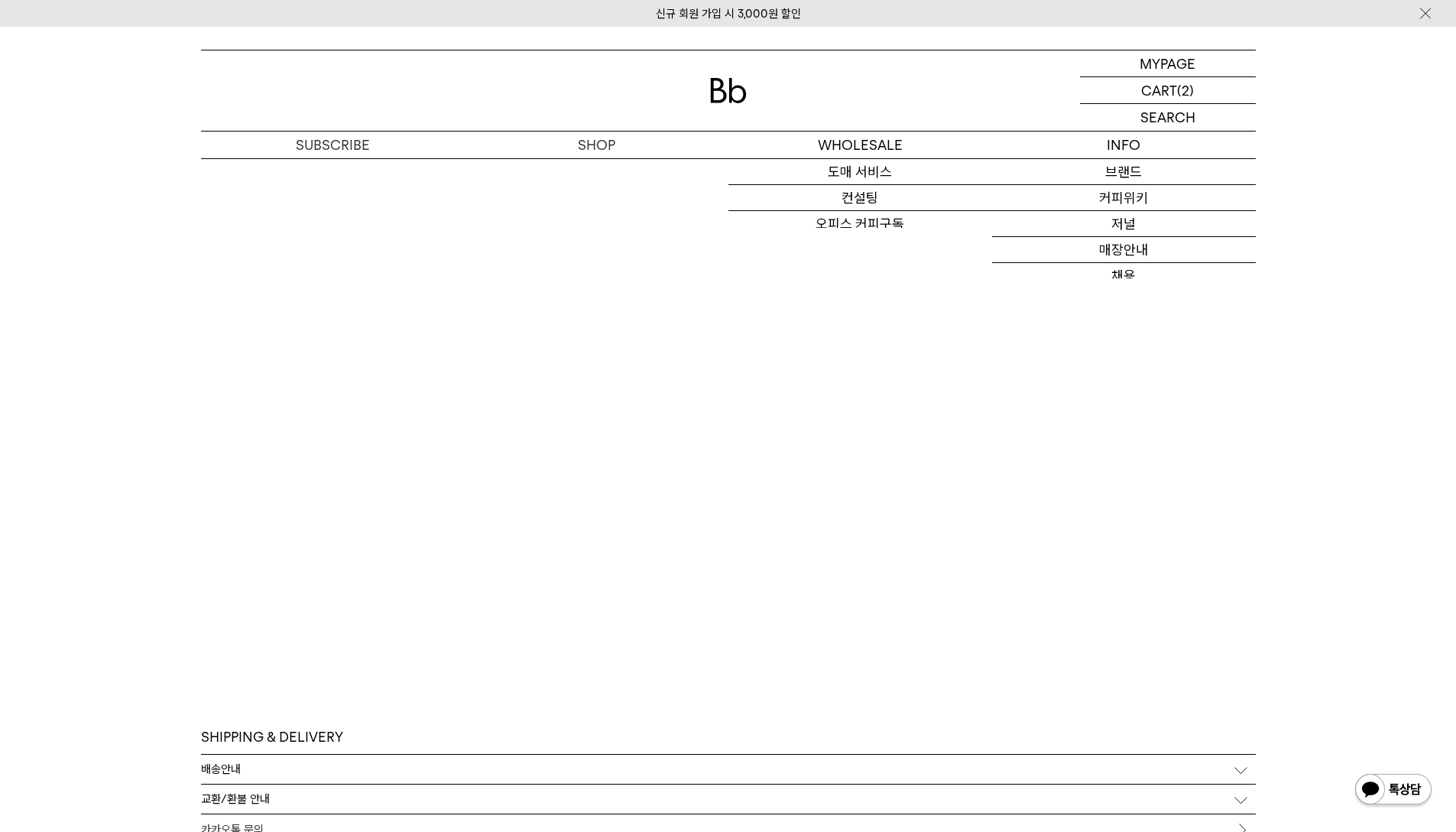
scroll to position [1758, 0]
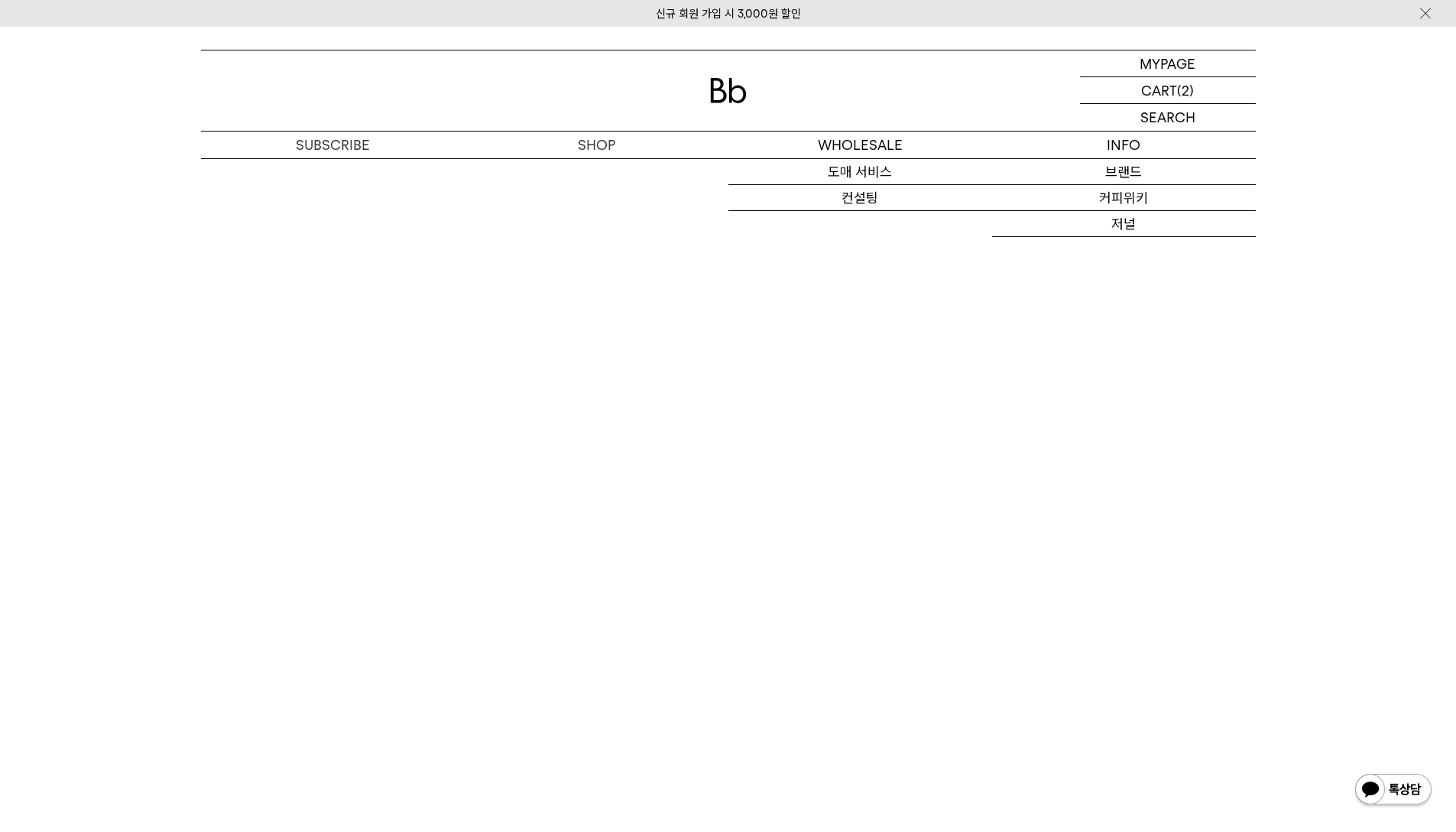
click at [740, 94] on img at bounding box center [728, 90] width 36 height 25
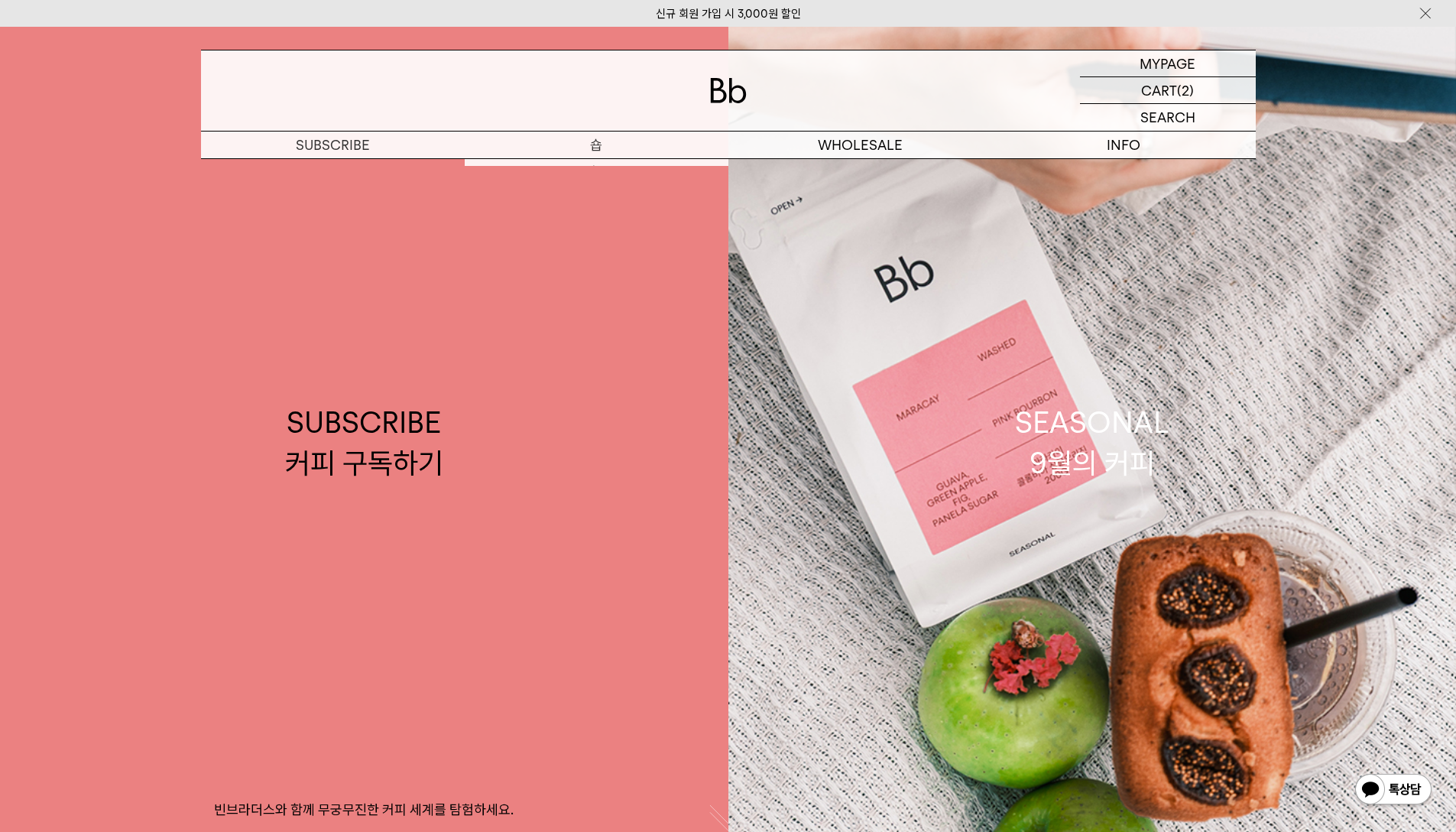
click at [590, 138] on p "숍" at bounding box center [596, 144] width 264 height 27
click at [592, 143] on p "숍" at bounding box center [596, 144] width 264 height 27
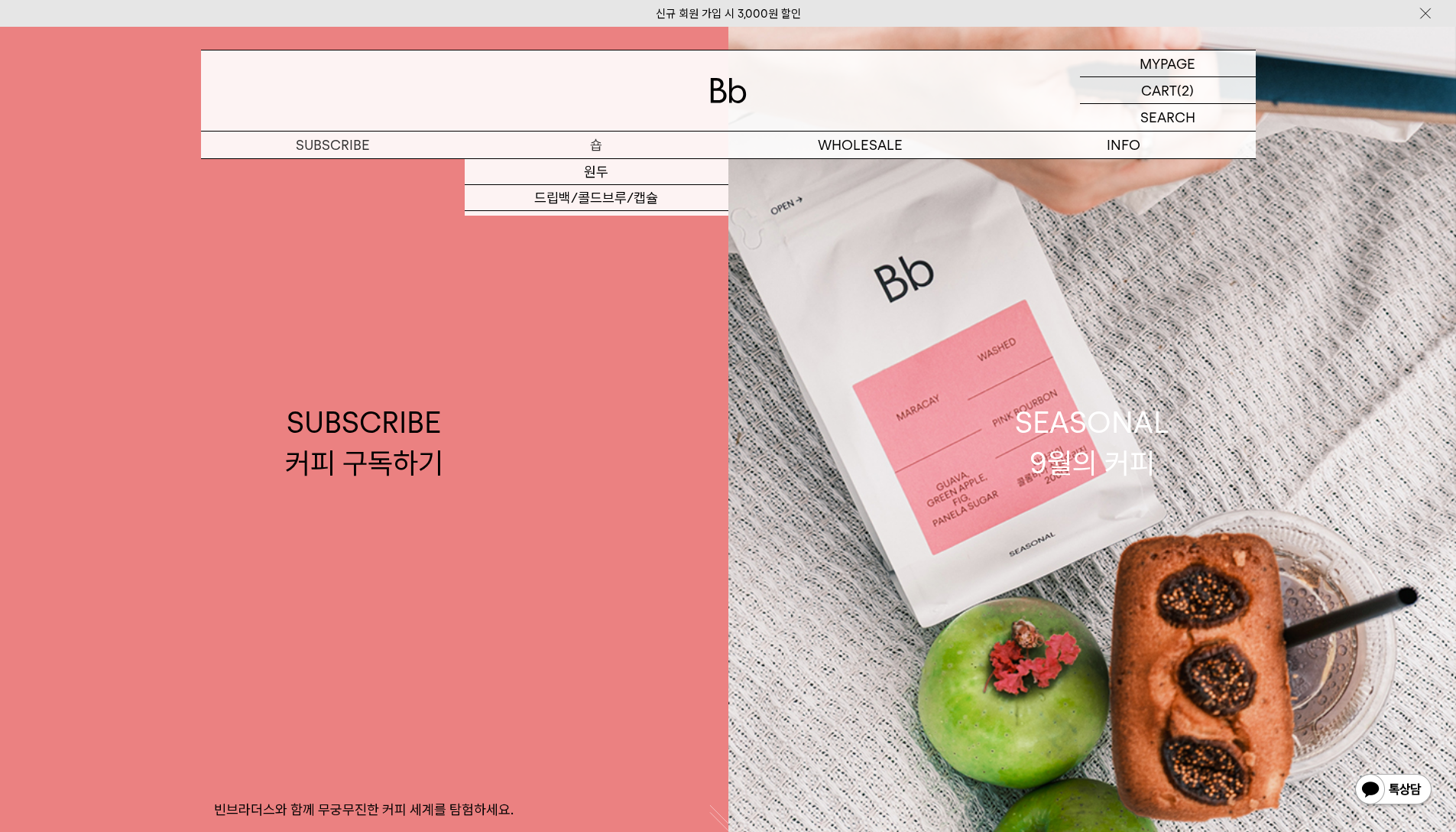
click at [607, 155] on p "숍" at bounding box center [596, 144] width 264 height 27
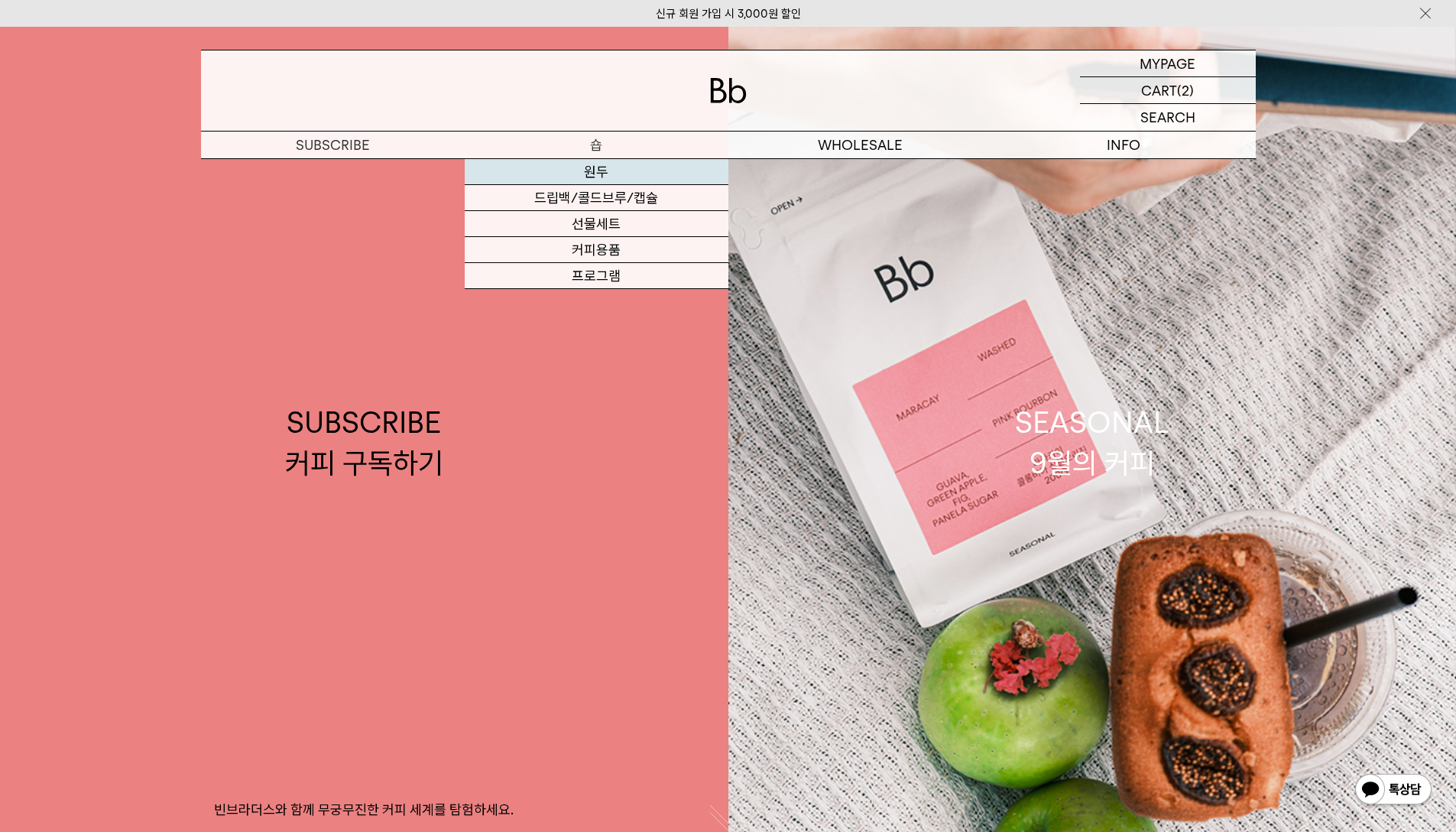
click at [611, 175] on link "원두" at bounding box center [596, 172] width 264 height 26
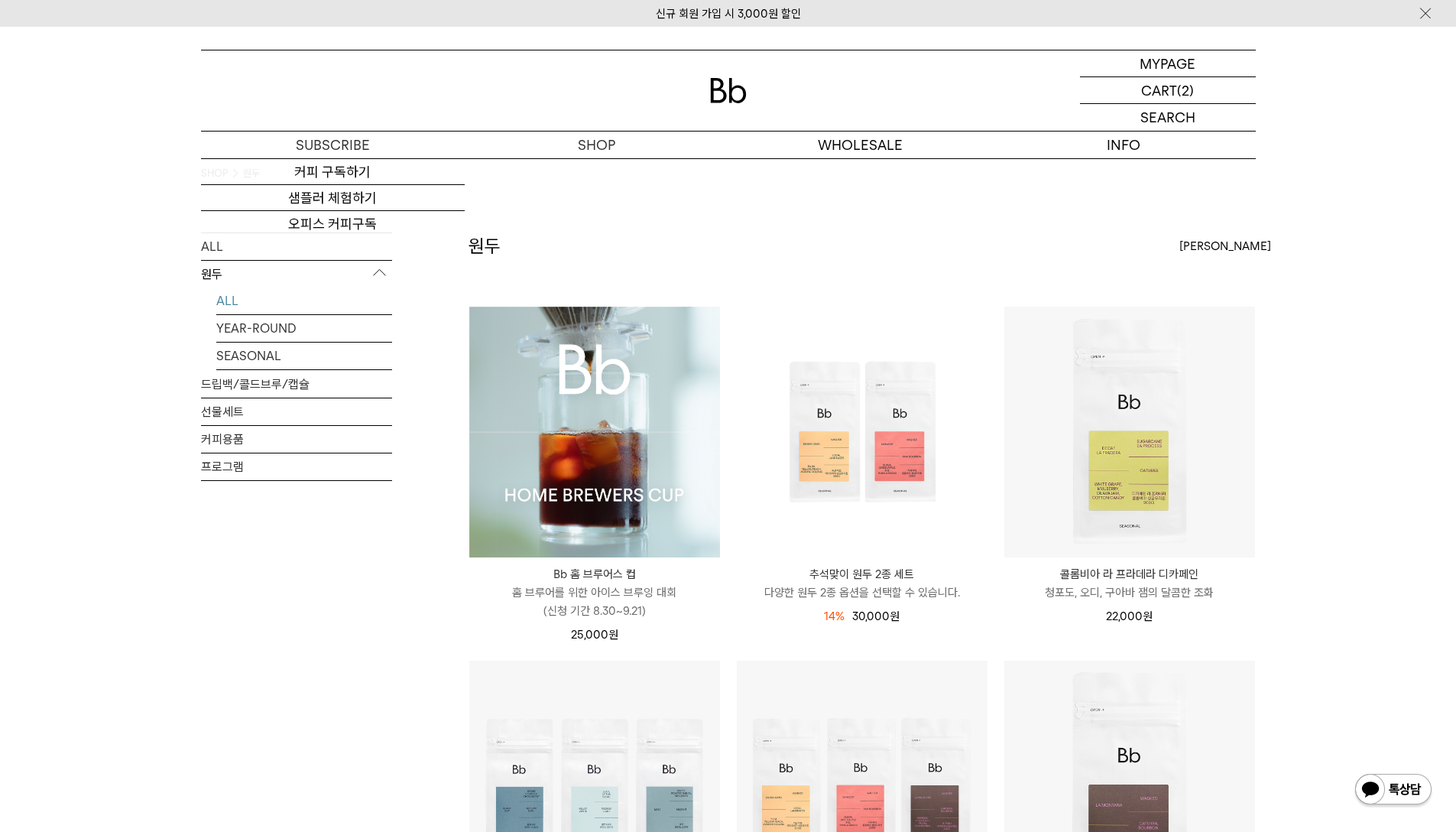
click at [582, 421] on img at bounding box center [594, 432] width 251 height 251
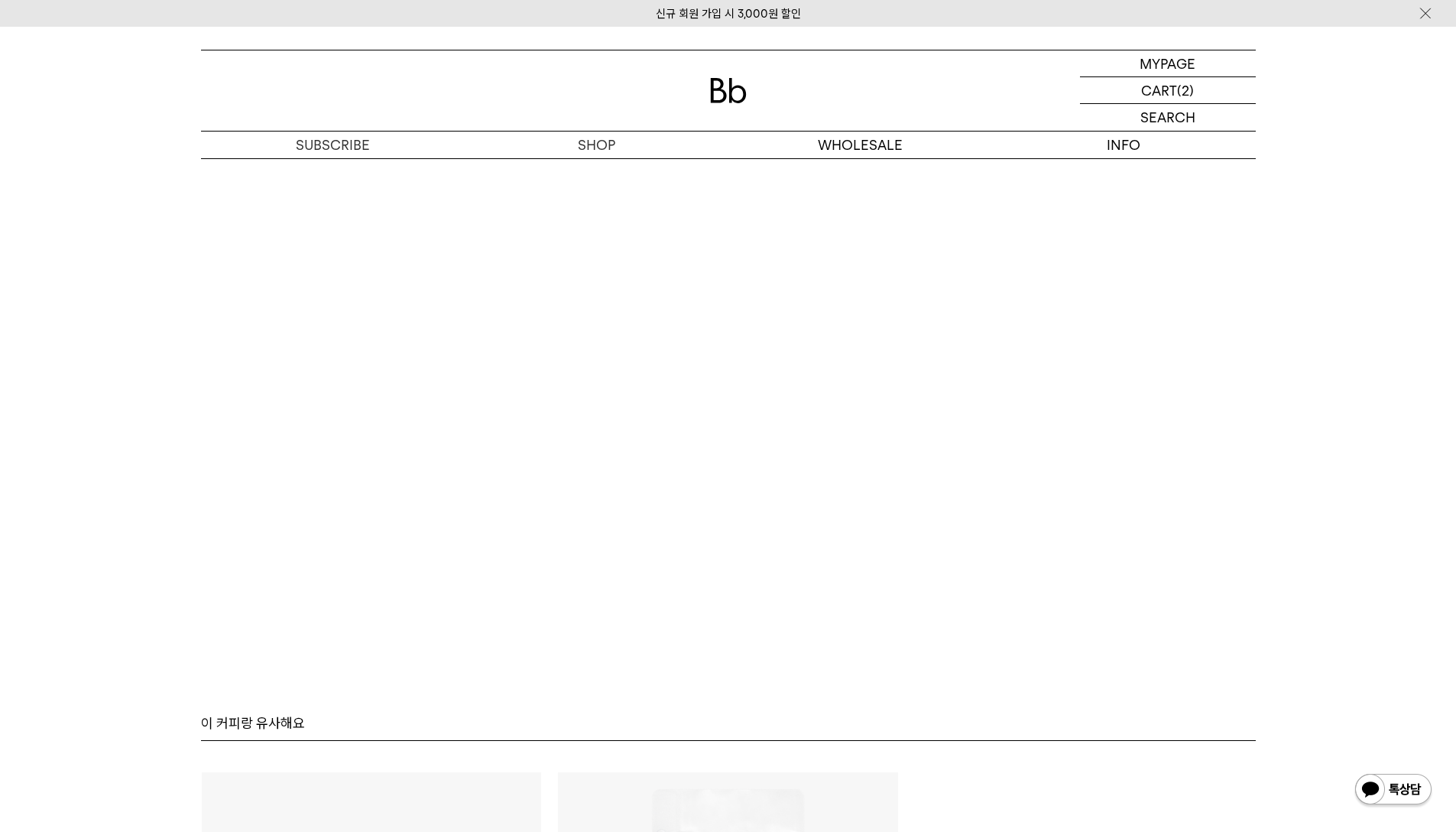
scroll to position [8408, 0]
click at [1167, 85] on p "장바구니" at bounding box center [1160, 90] width 49 height 26
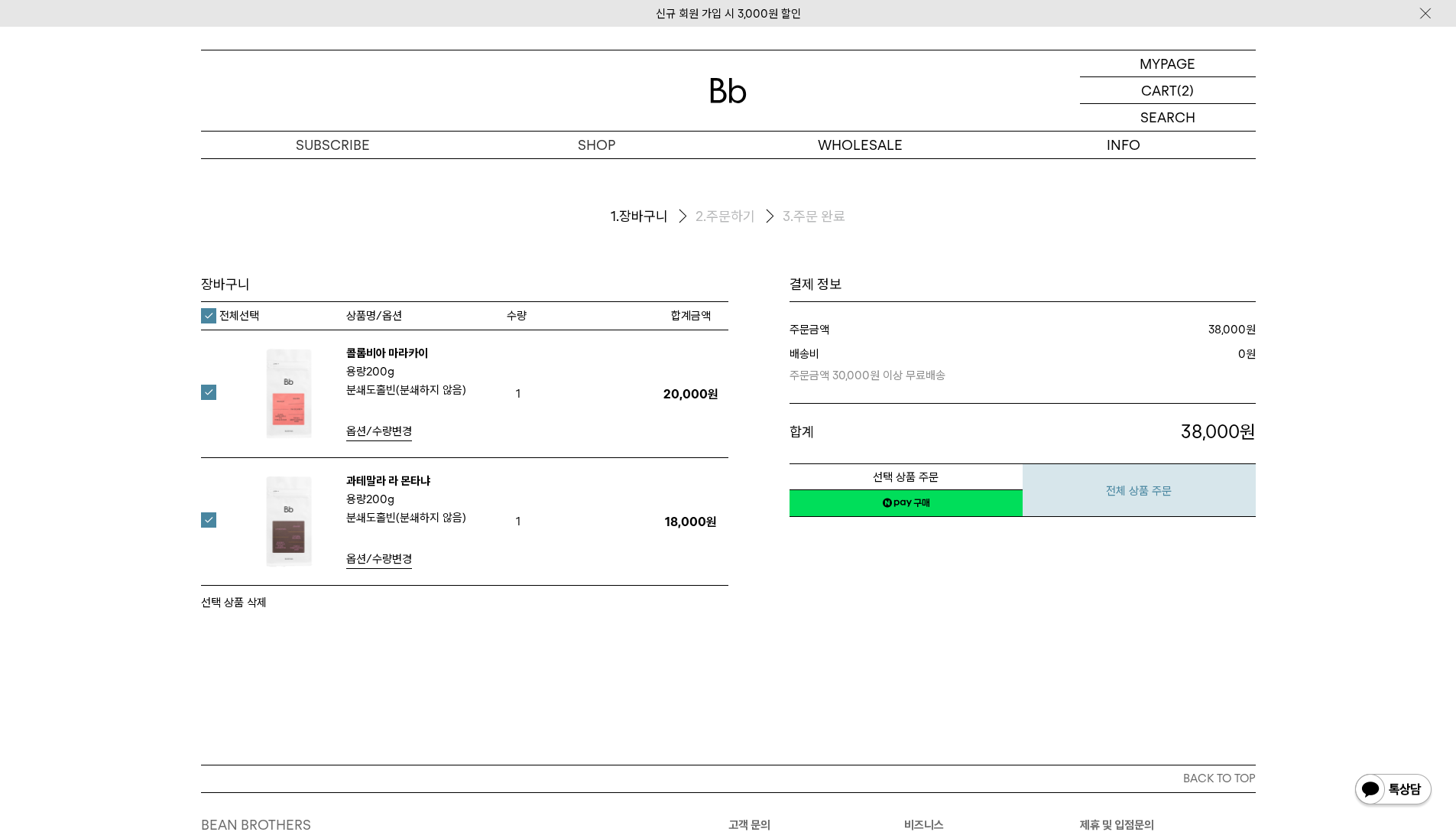
click at [1230, 489] on button "전체 상품 주문" at bounding box center [1140, 490] width 233 height 54
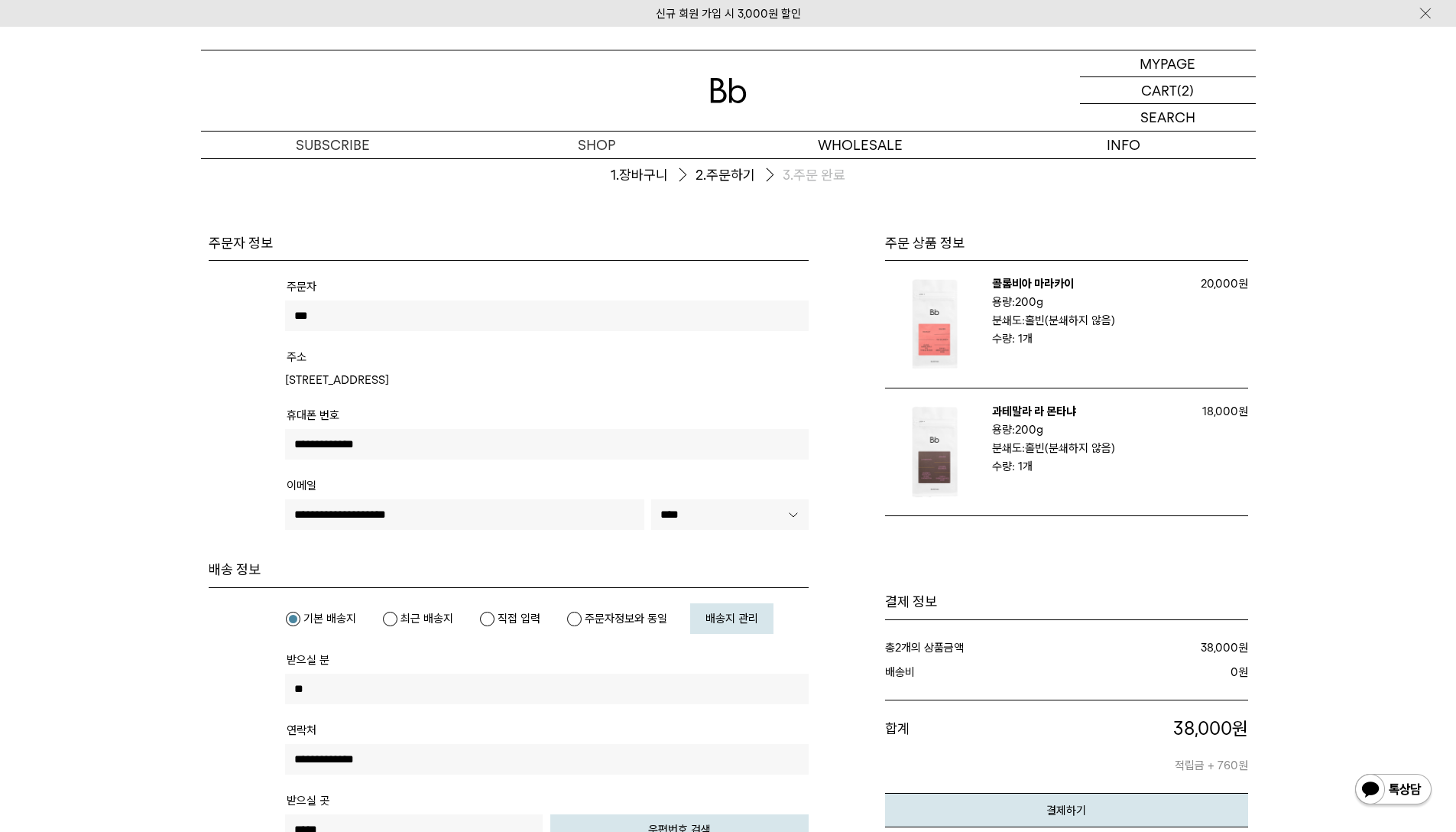
scroll to position [76, 0]
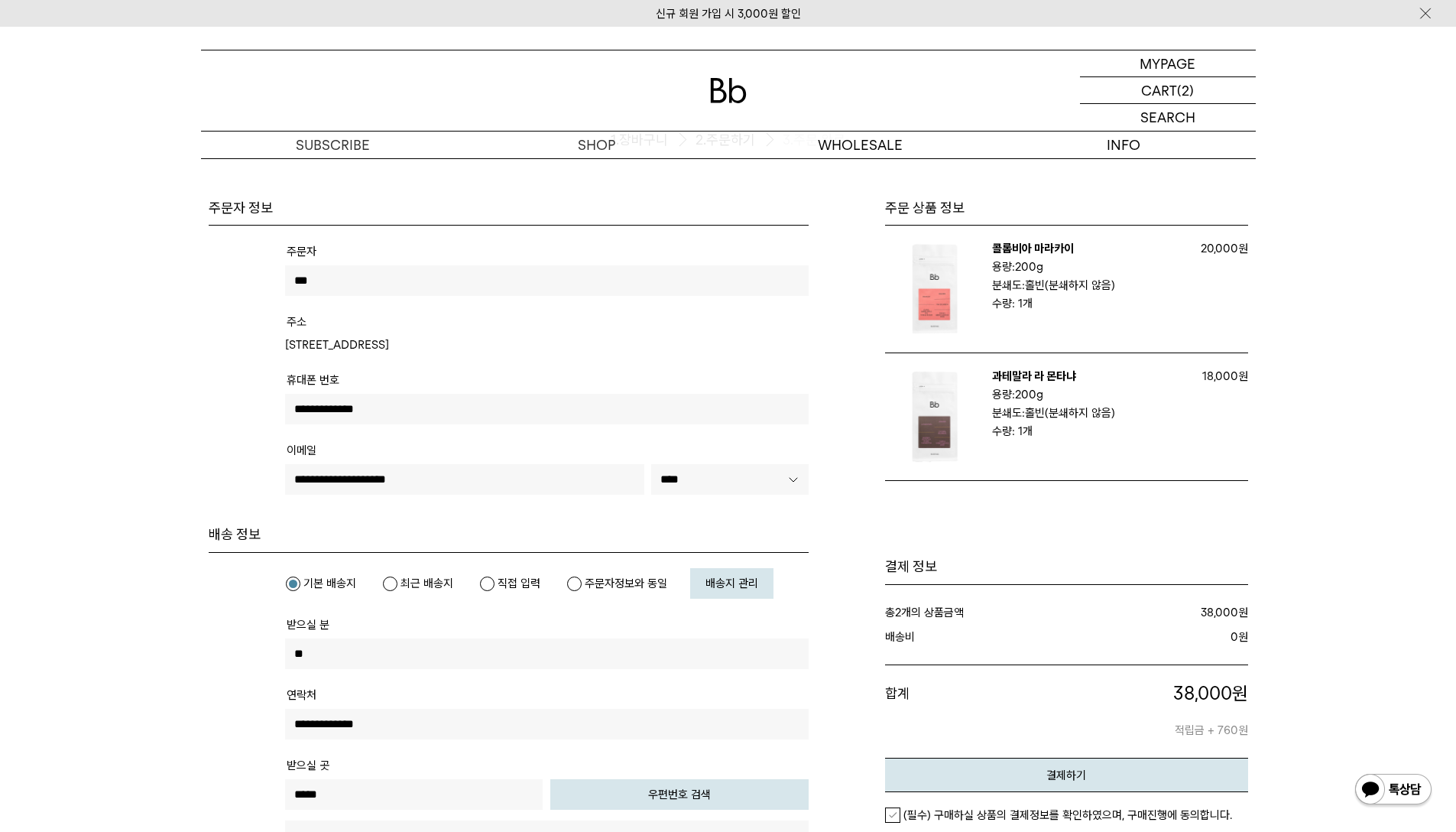
click at [423, 583] on label "최근 배송지" at bounding box center [417, 583] width 71 height 16
type input "***"
type input "**********"
type input "*****"
type input "**********"
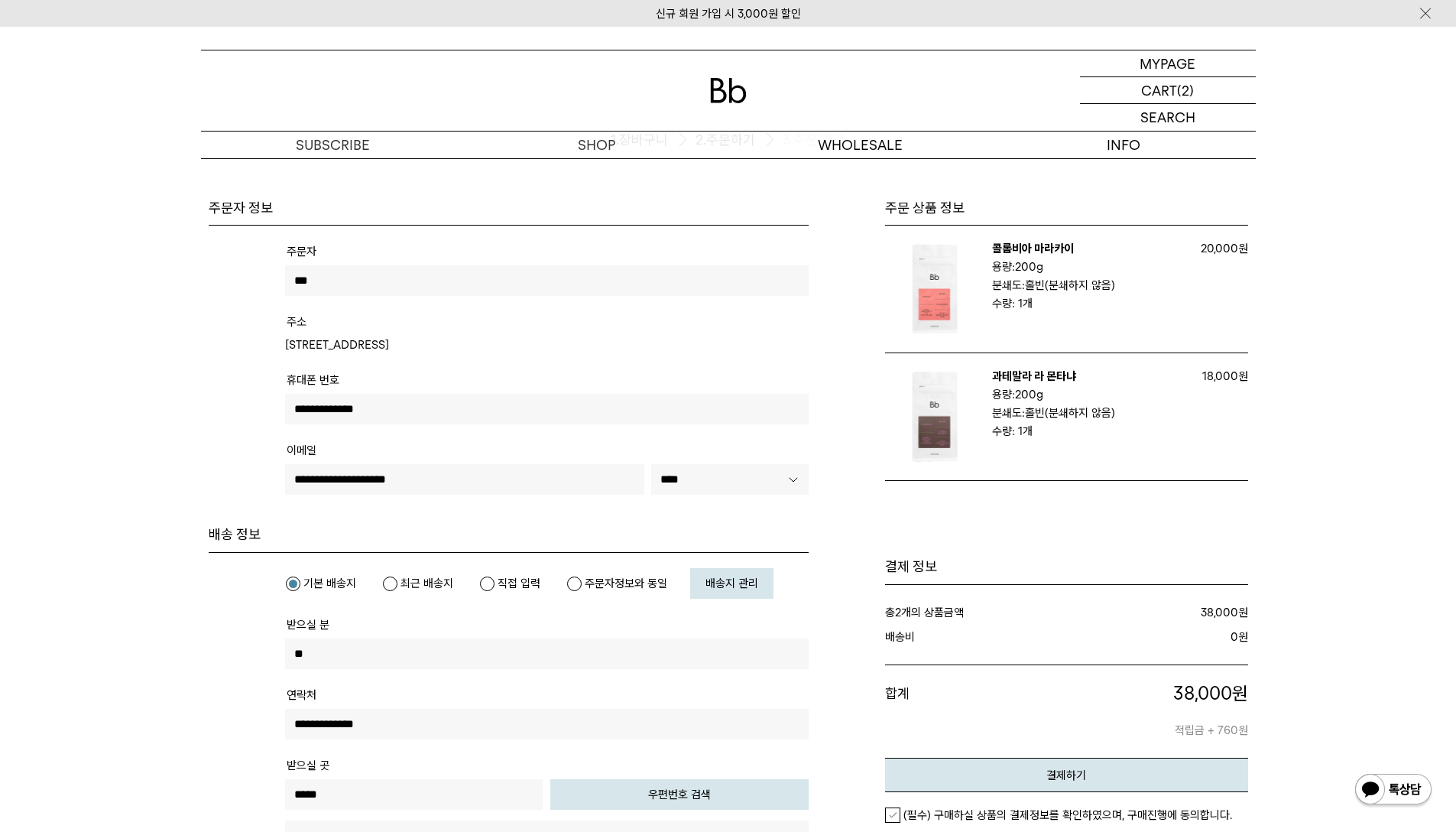
type input "*****"
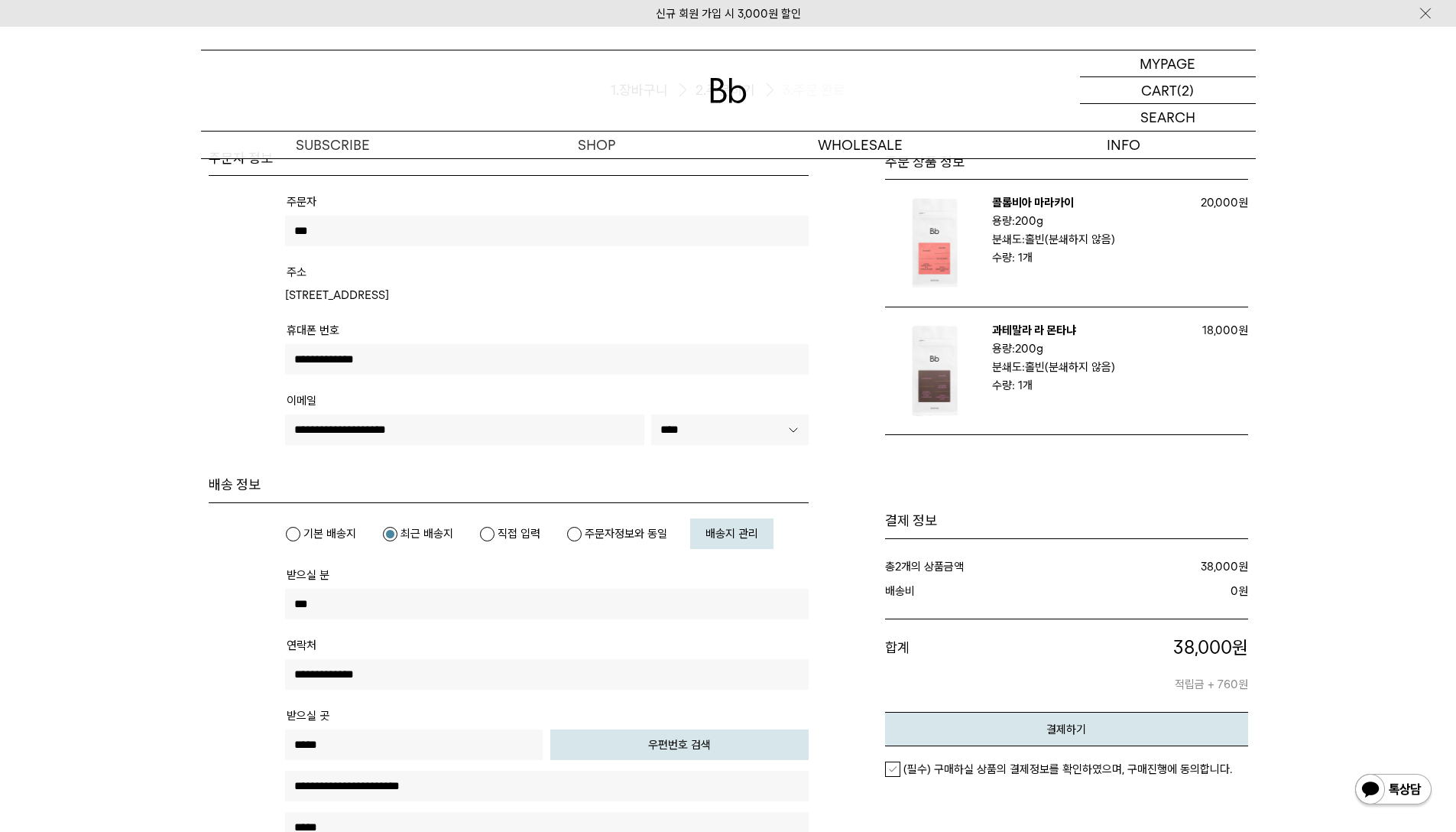
scroll to position [229, 0]
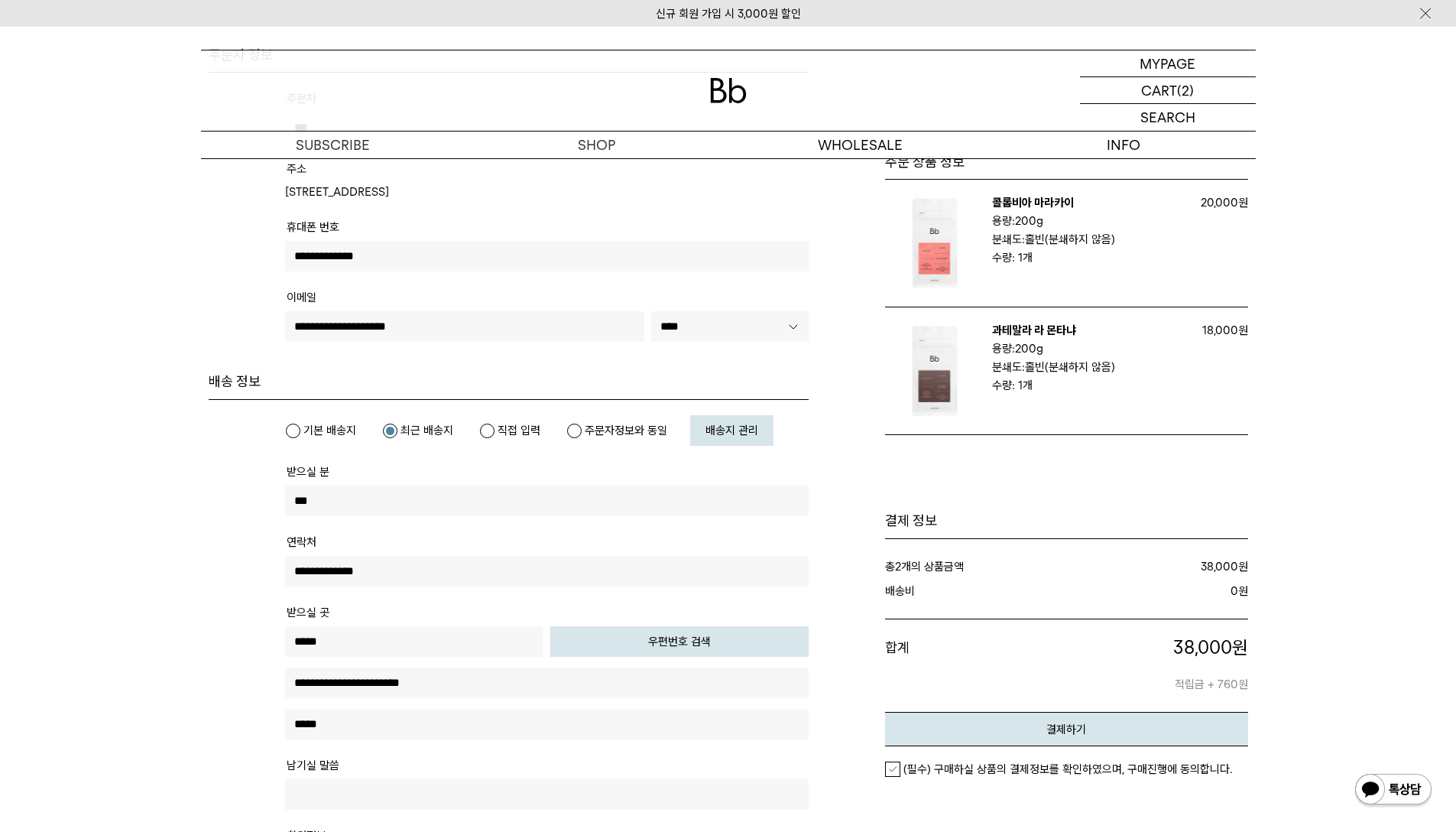
click at [716, 436] on span "배송지 관리" at bounding box center [732, 430] width 53 height 14
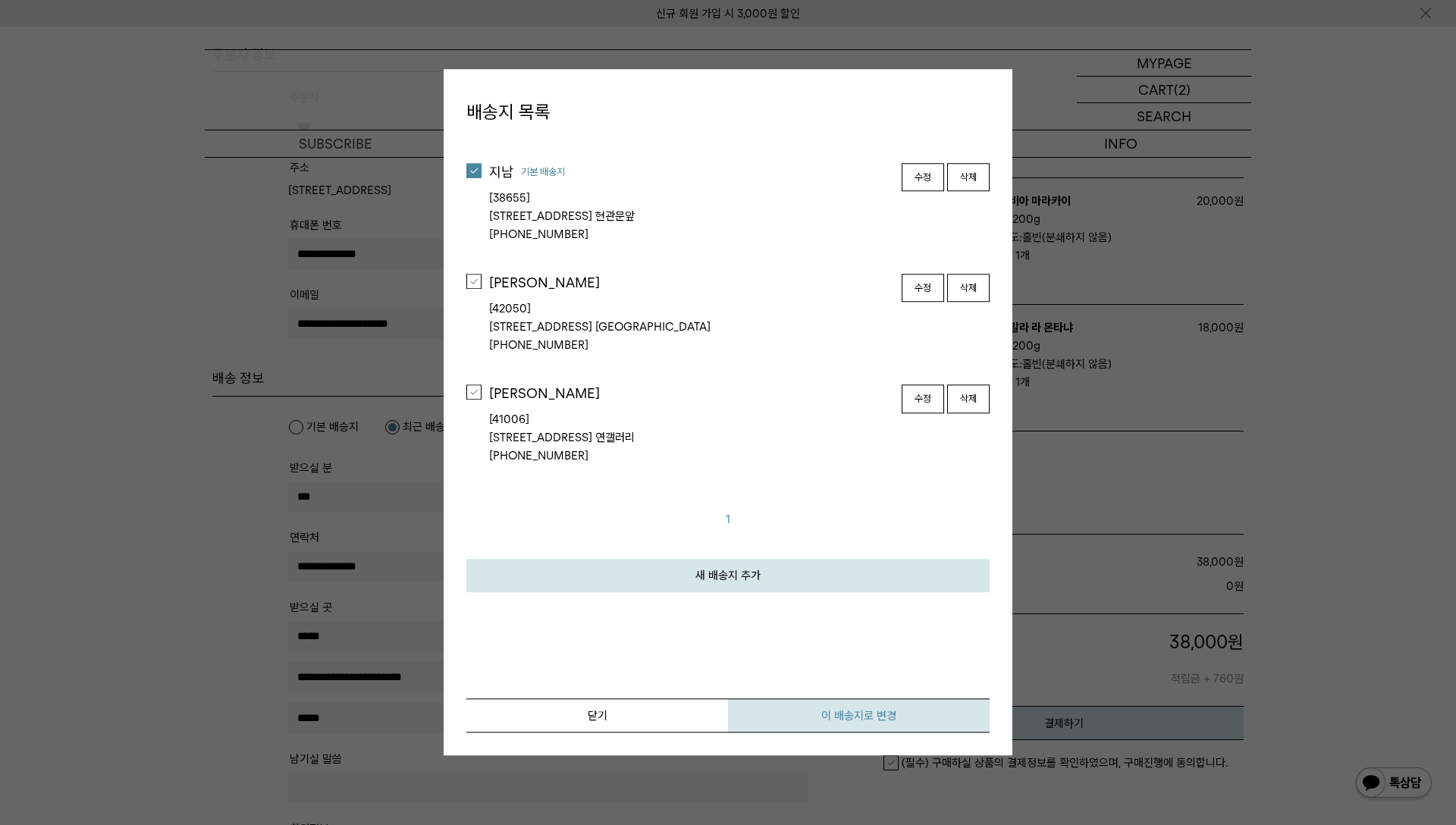
click at [889, 720] on button "이 배송지로 변경" at bounding box center [858, 716] width 261 height 34
type input "**"
type input "**********"
type input "*****"
type input "**********"
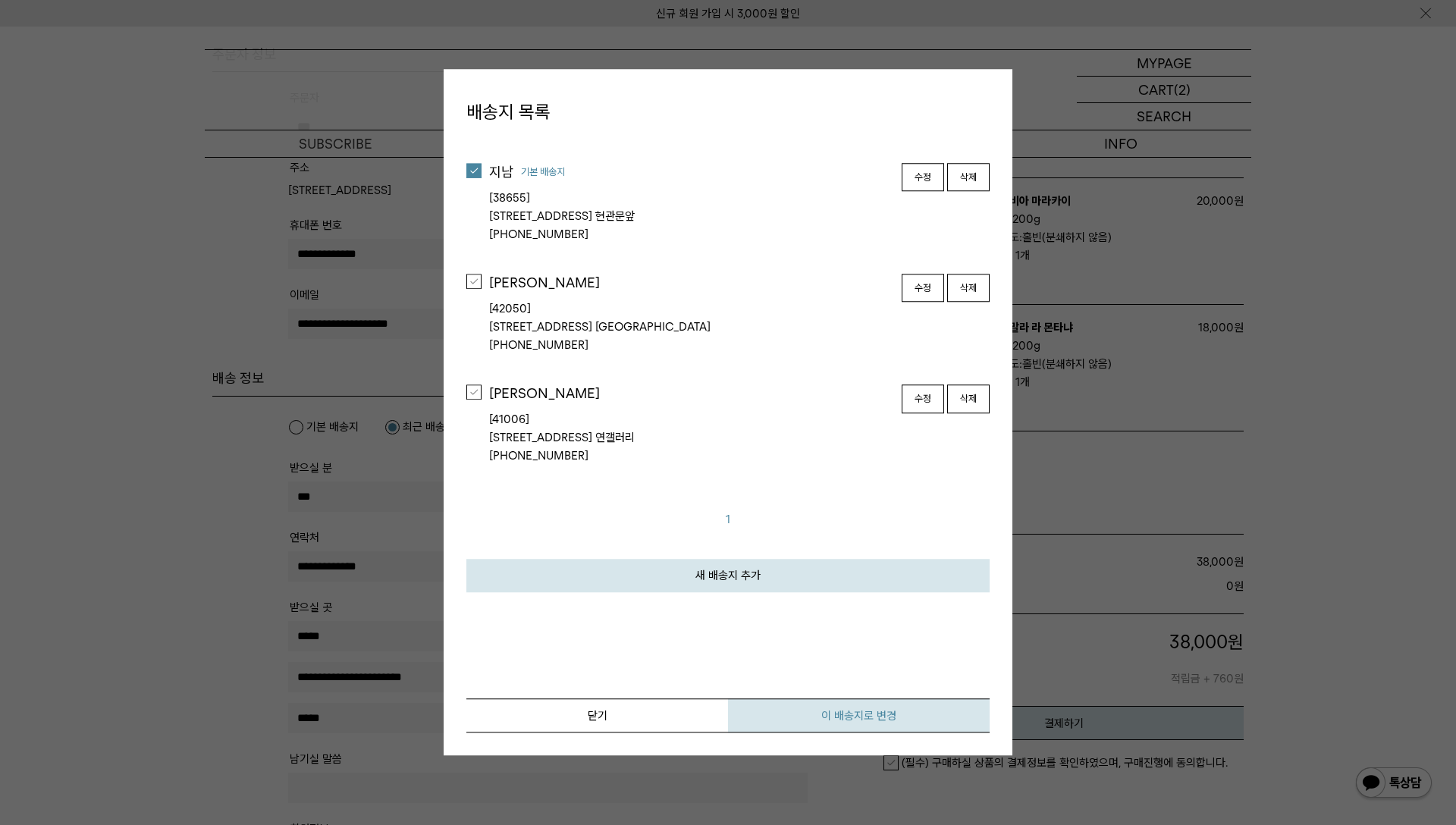
type input "*******"
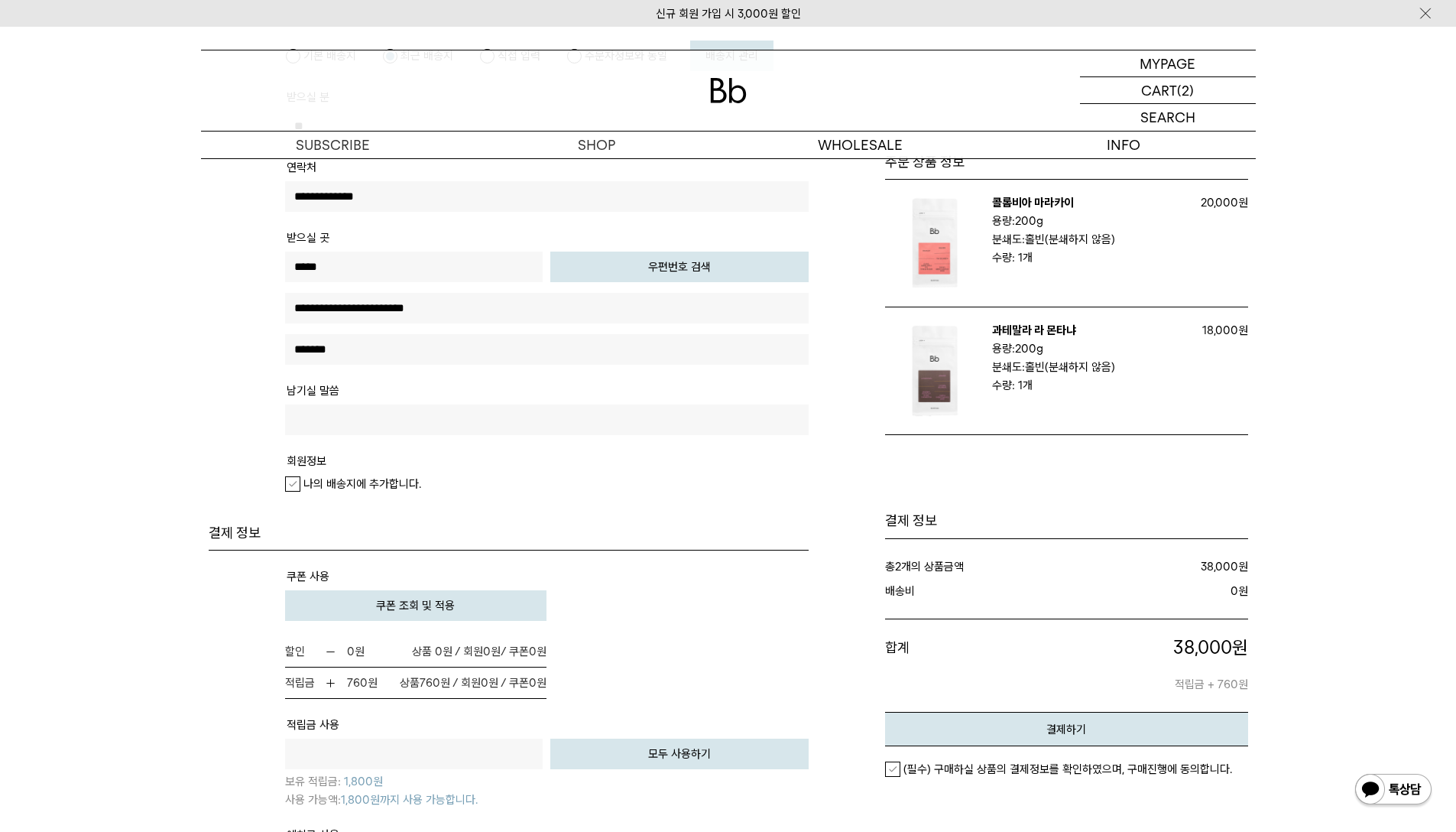
scroll to position [612, 0]
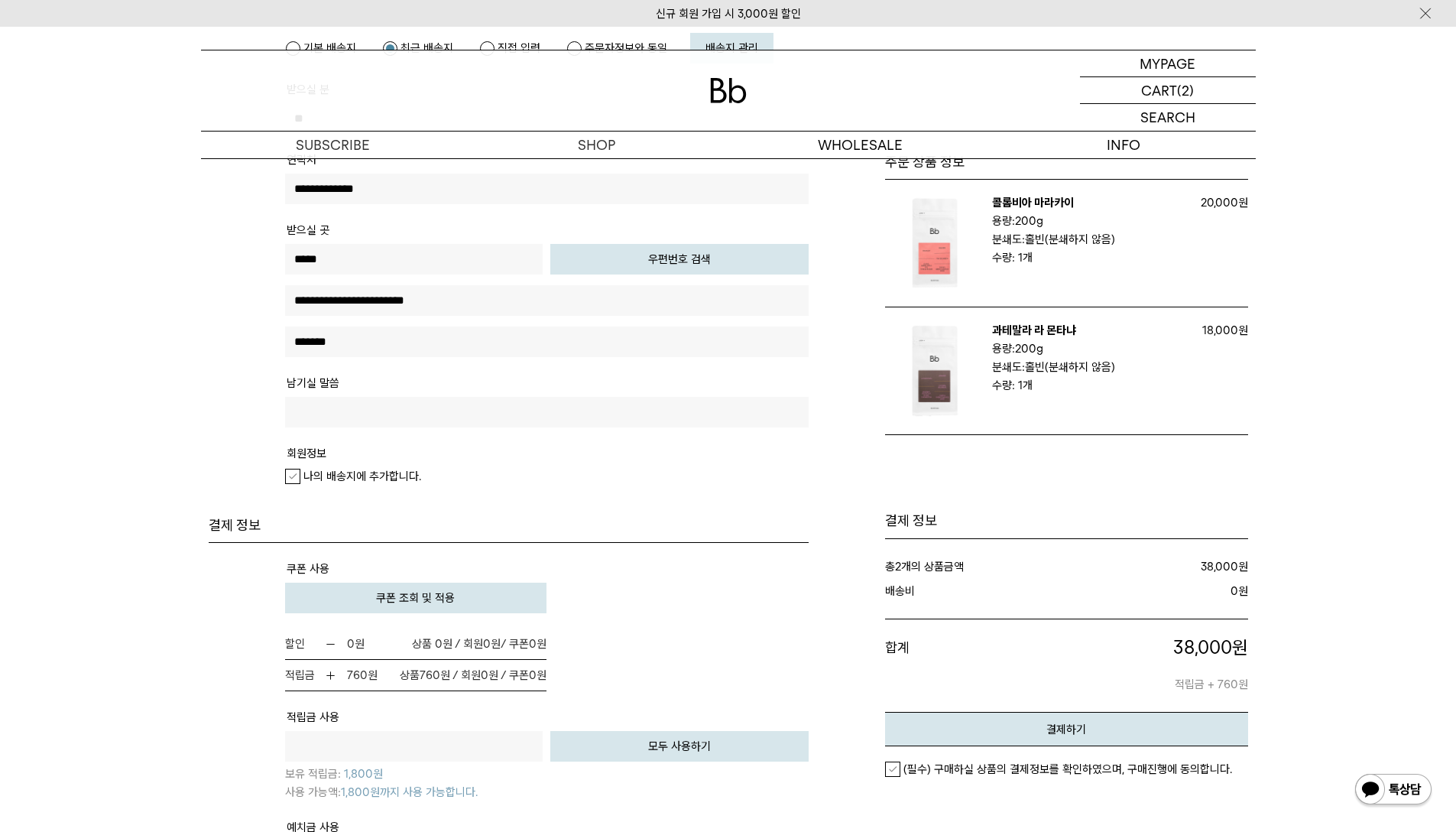
click at [397, 475] on em "나의 배송지에 추가합니다." at bounding box center [362, 476] width 118 height 14
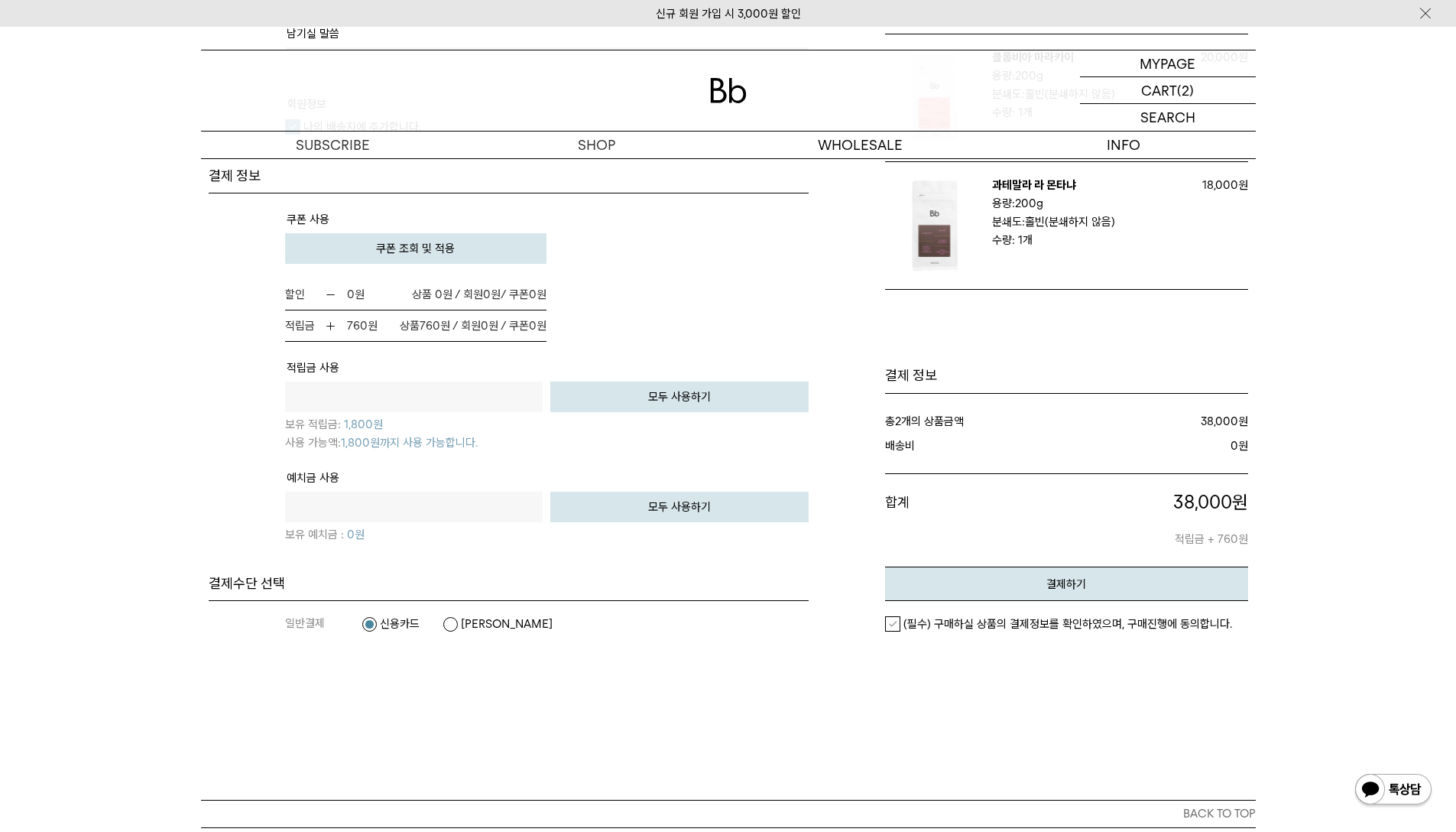
scroll to position [994, 0]
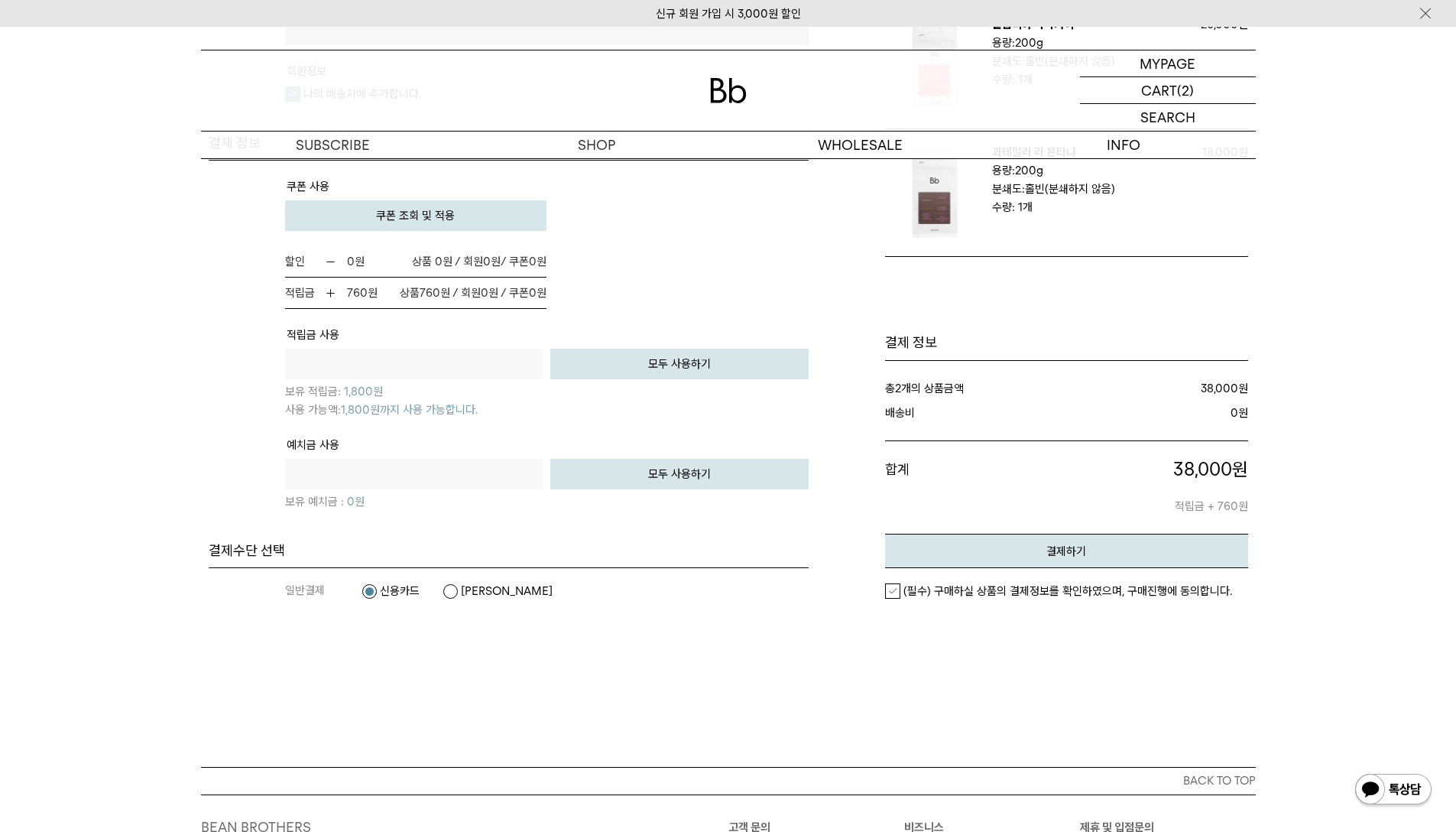
click at [623, 363] on button "모두 사용하기" at bounding box center [679, 363] width 258 height 30
type input "****"
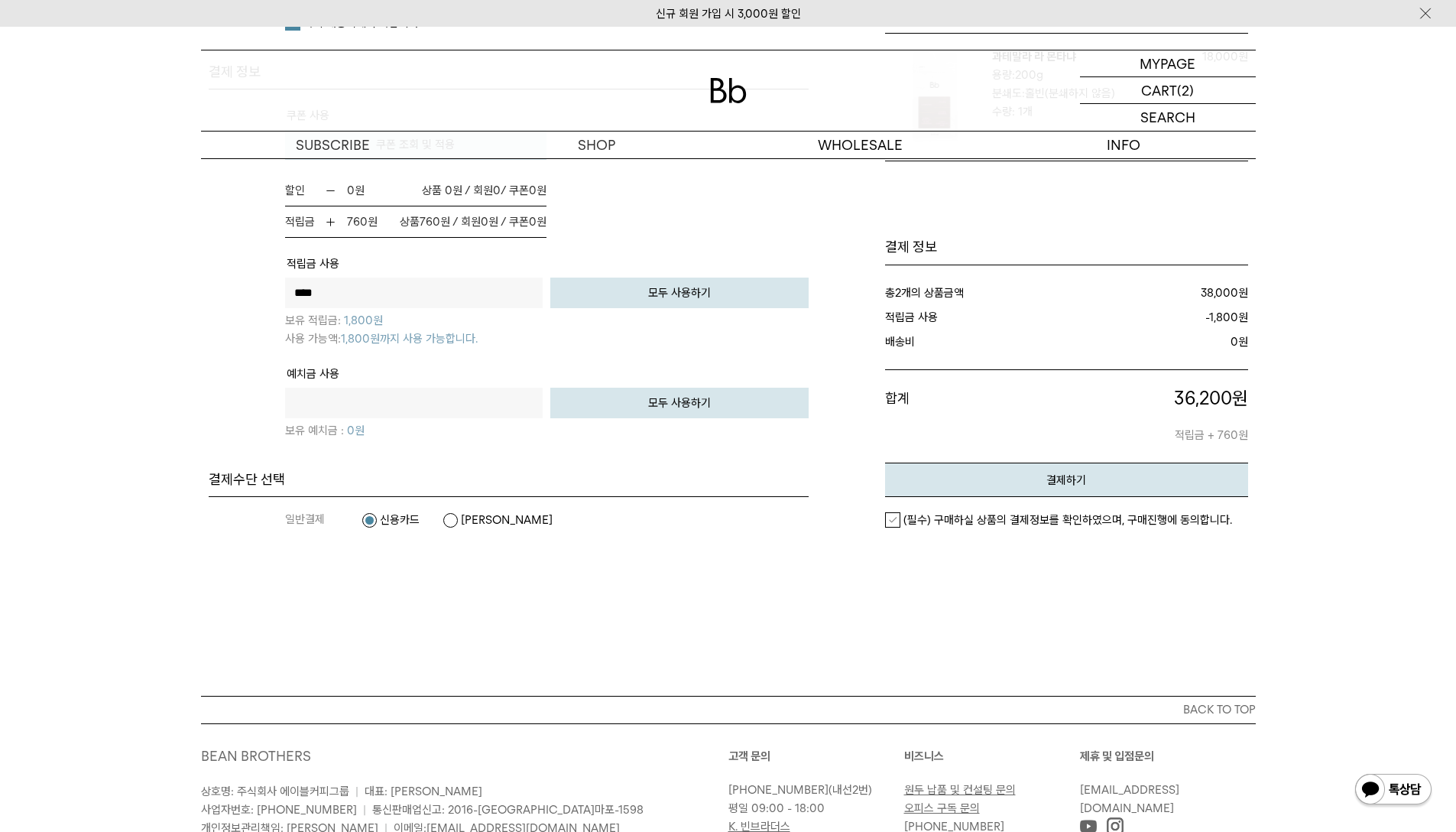
scroll to position [1220, 0]
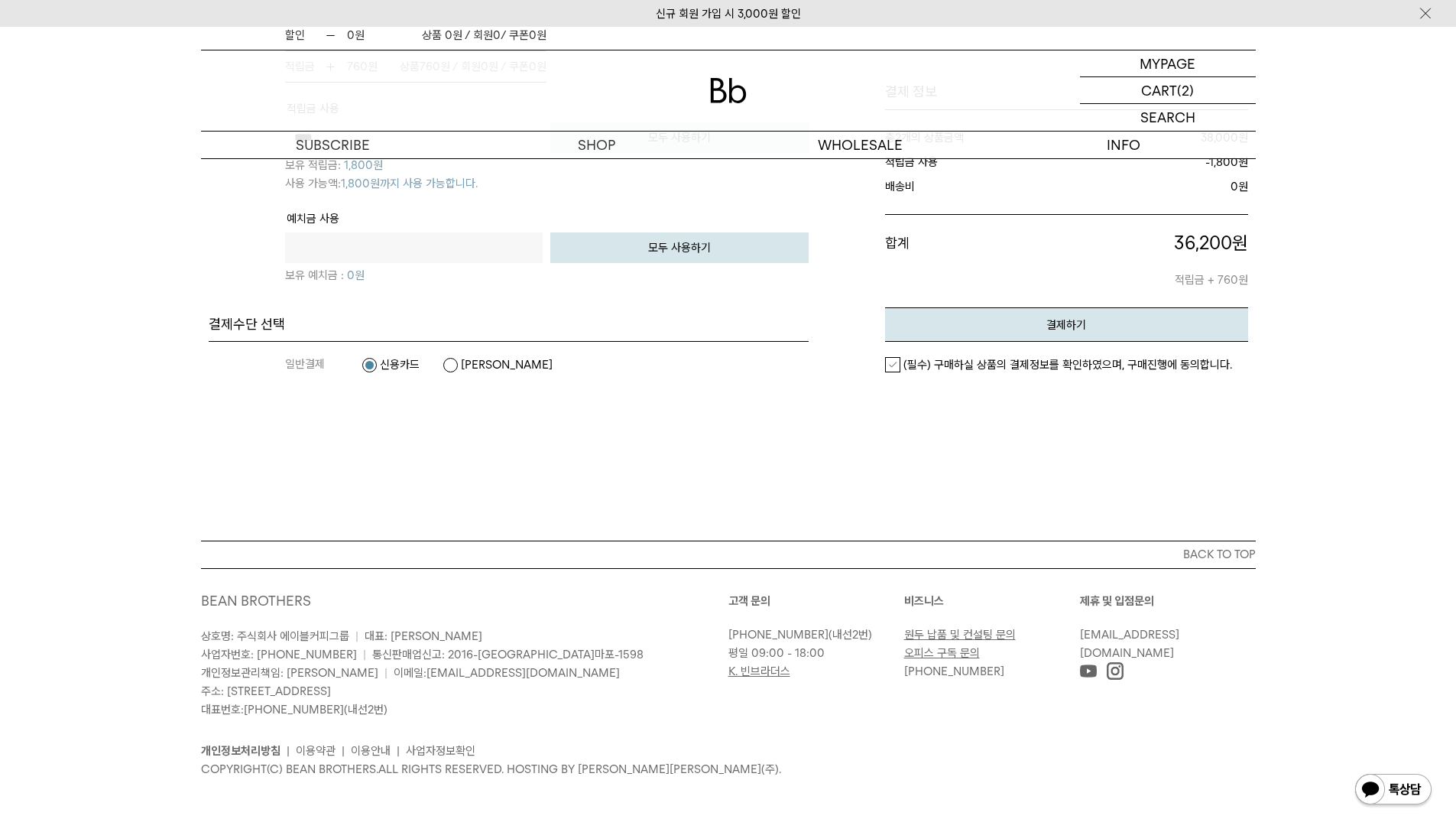
click at [1016, 371] on em "(필수) 구매하실 상품의 결제정보를 확인하였으며, 구매진행에 동의합니다." at bounding box center [1068, 365] width 328 height 14
click at [1078, 323] on em "결제하기" at bounding box center [1066, 325] width 40 height 14
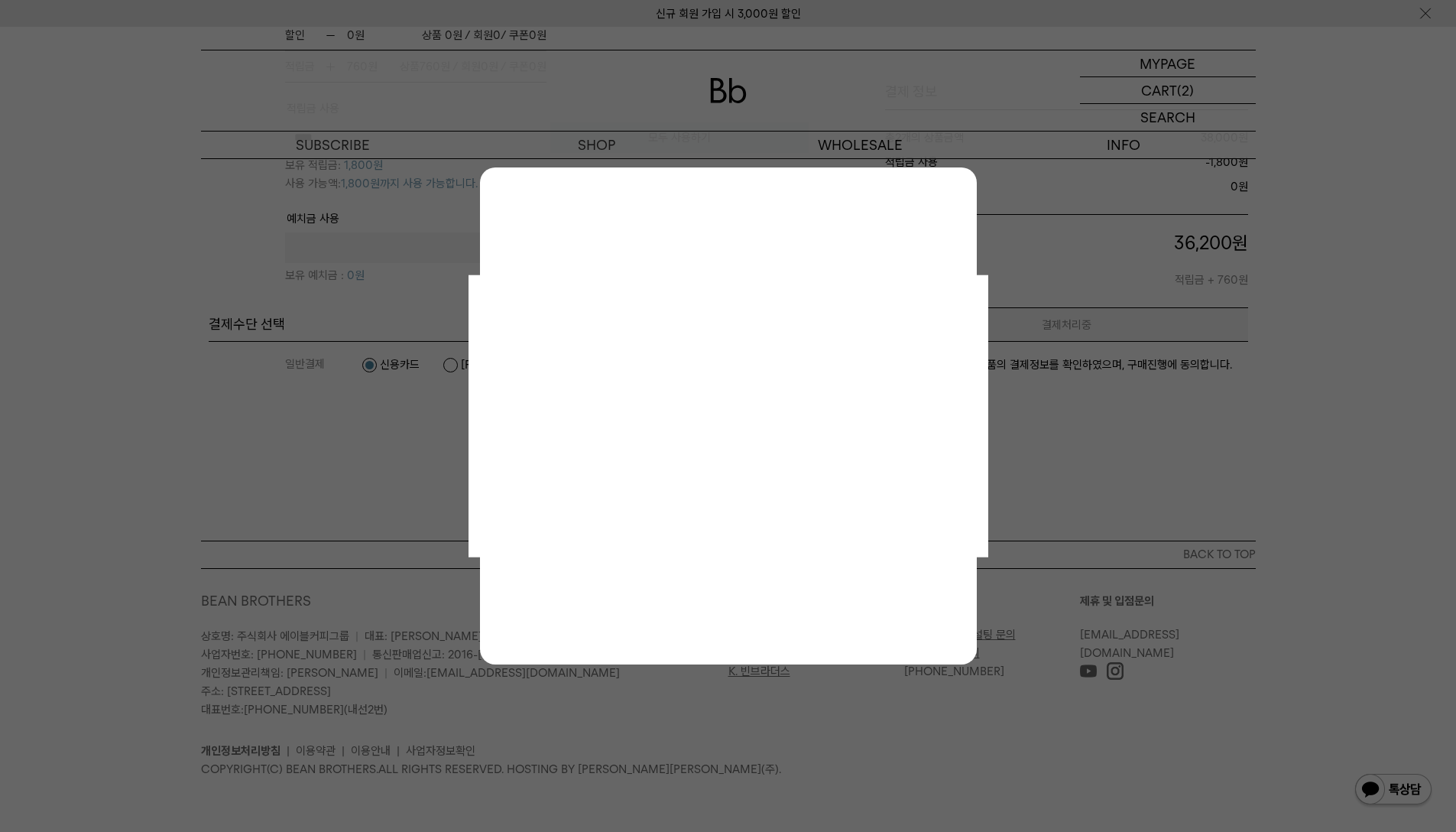
scroll to position [0, 0]
